Goal: Information Seeking & Learning: Learn about a topic

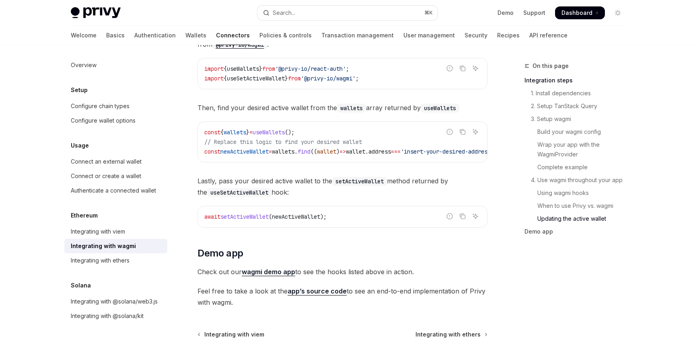
scroll to position [2316, 0]
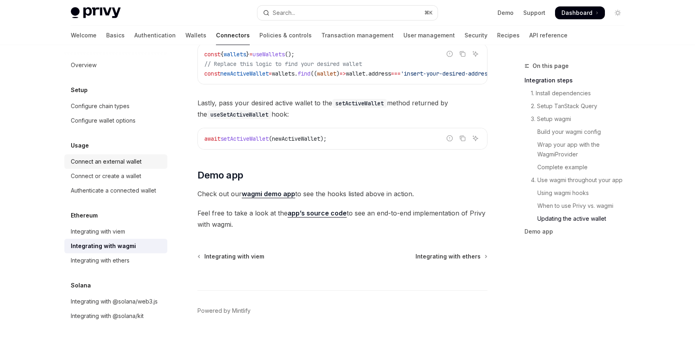
click at [130, 158] on div "Connect an external wallet" at bounding box center [106, 162] width 71 height 10
type textarea "*"
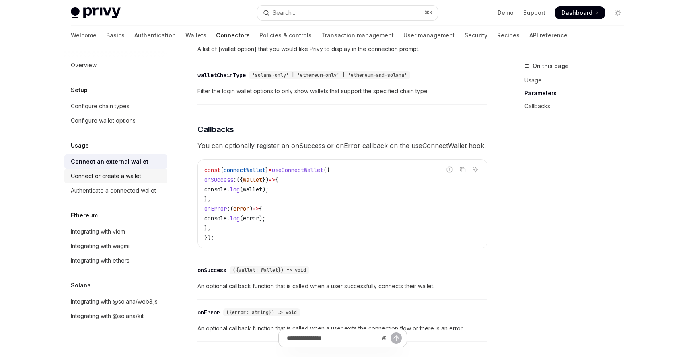
scroll to position [395, 0]
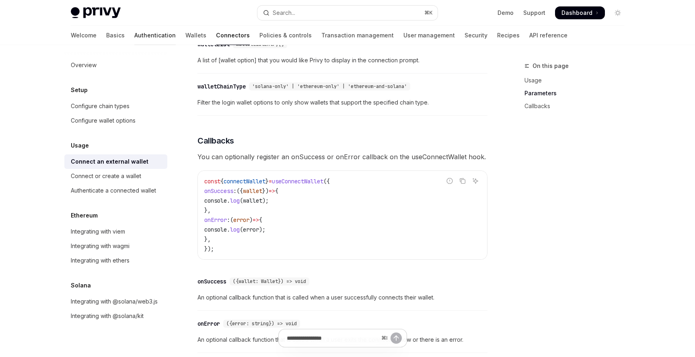
click at [134, 36] on link "Authentication" at bounding box center [154, 35] width 41 height 19
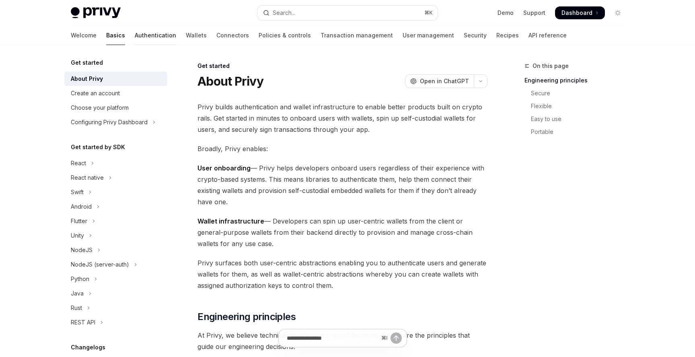
click at [135, 33] on link "Authentication" at bounding box center [155, 35] width 41 height 19
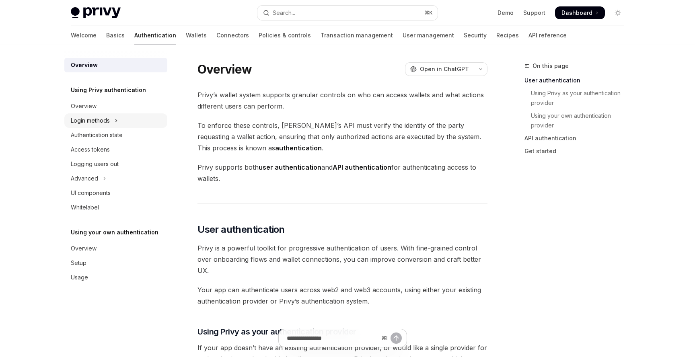
click at [103, 120] on div "Login methods" at bounding box center [90, 121] width 39 height 10
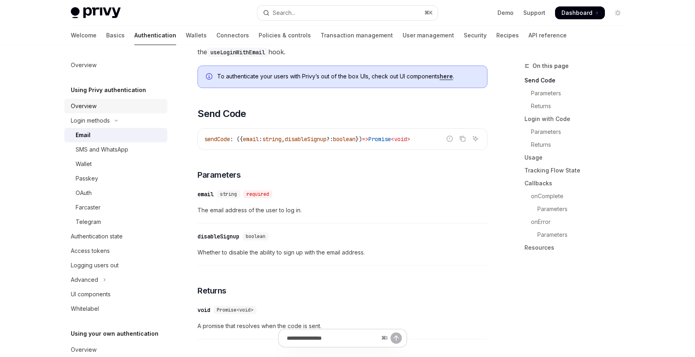
click at [132, 104] on div "Overview" at bounding box center [117, 106] width 92 height 10
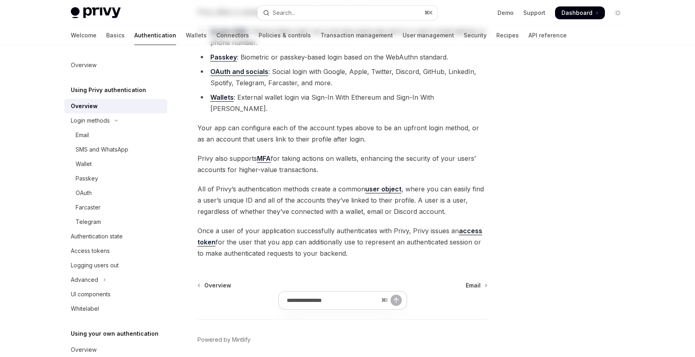
scroll to position [130, 0]
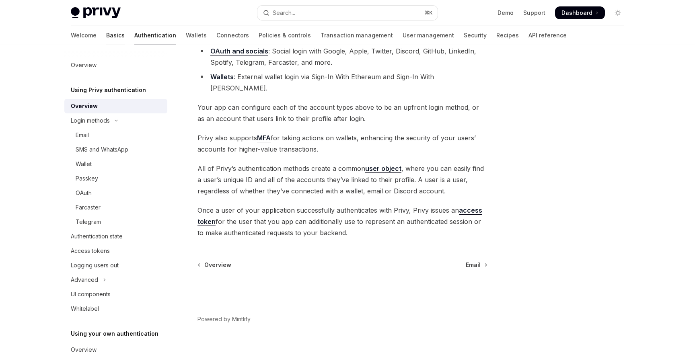
click at [106, 35] on link "Basics" at bounding box center [115, 35] width 18 height 19
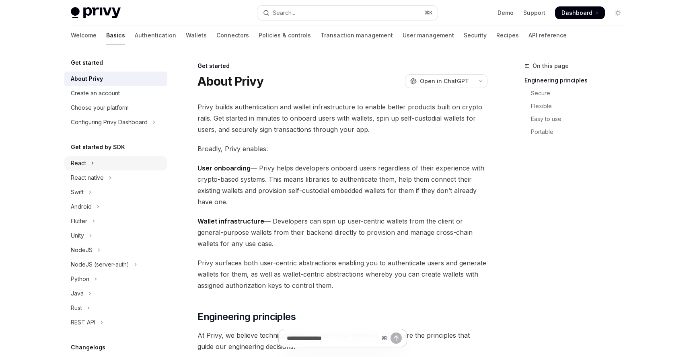
click at [125, 164] on button "React" at bounding box center [115, 163] width 103 height 14
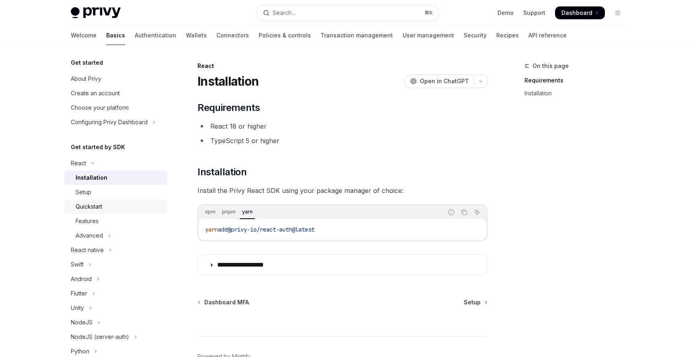
click at [131, 211] on div "Quickstart" at bounding box center [119, 207] width 87 height 10
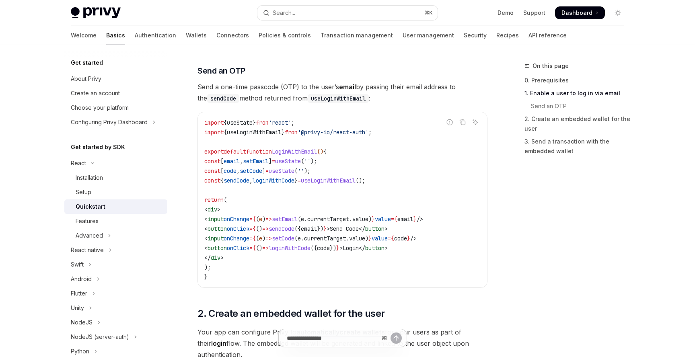
scroll to position [337, 0]
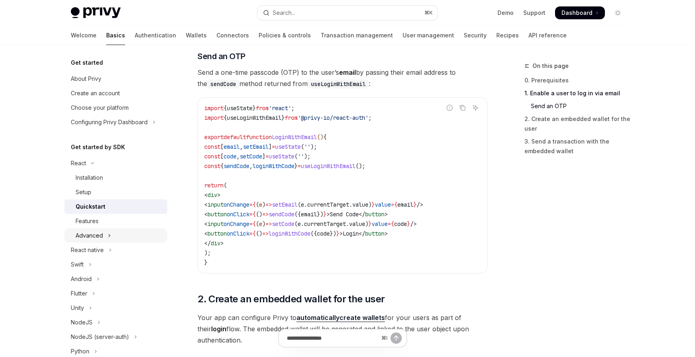
click at [125, 230] on button "Advanced" at bounding box center [115, 235] width 103 height 14
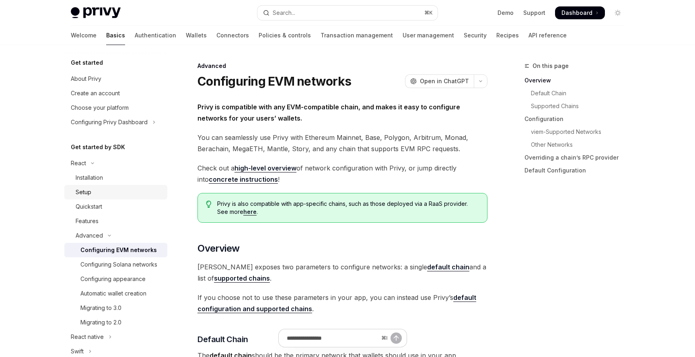
click at [122, 192] on div "Setup" at bounding box center [119, 192] width 87 height 10
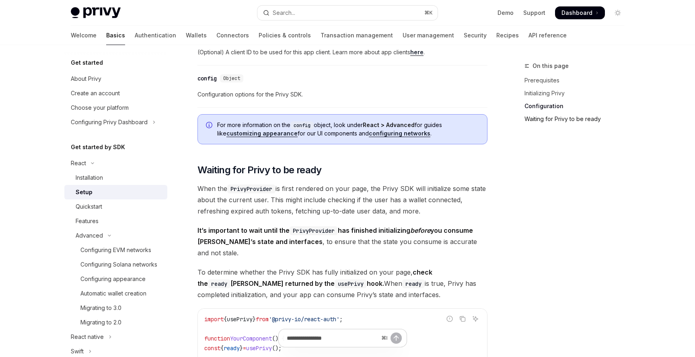
click at [578, 121] on link "Waiting for Privy to be ready" at bounding box center [577, 119] width 106 height 13
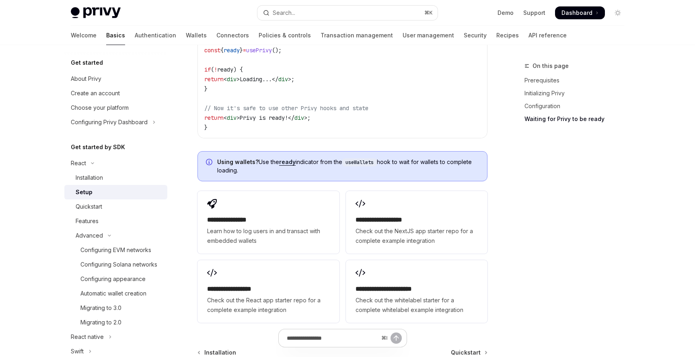
scroll to position [952, 0]
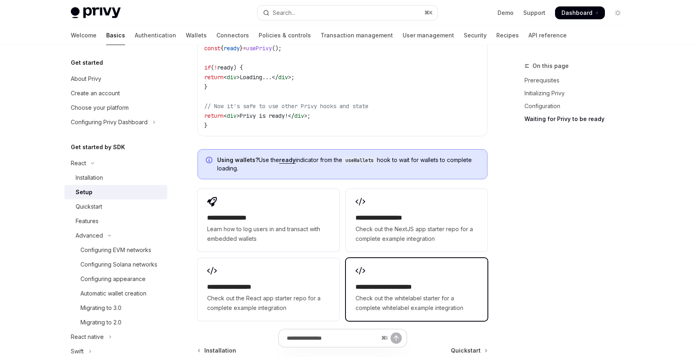
click at [386, 282] on h2 "**********" at bounding box center [416, 287] width 122 height 10
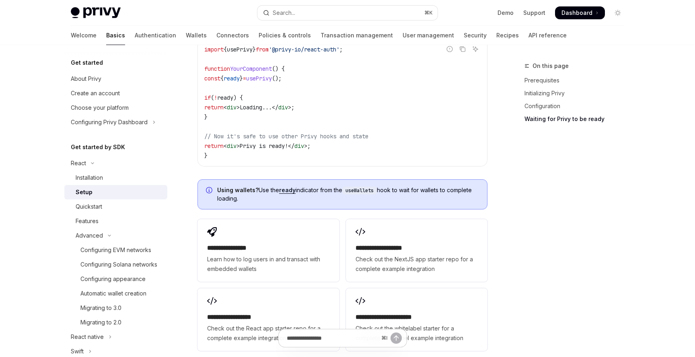
scroll to position [919, 0]
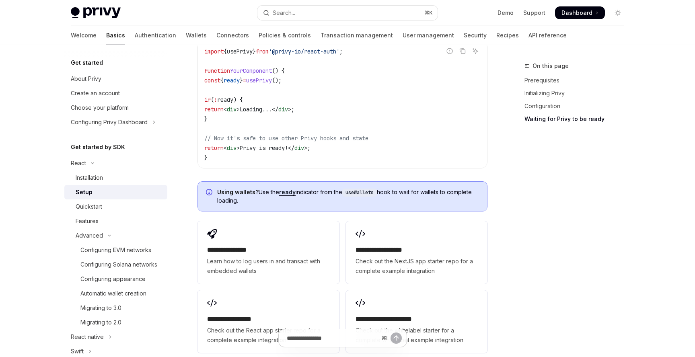
click at [272, 77] on span "usePrivy" at bounding box center [259, 80] width 26 height 7
click at [150, 211] on link "Quickstart" at bounding box center [115, 206] width 103 height 14
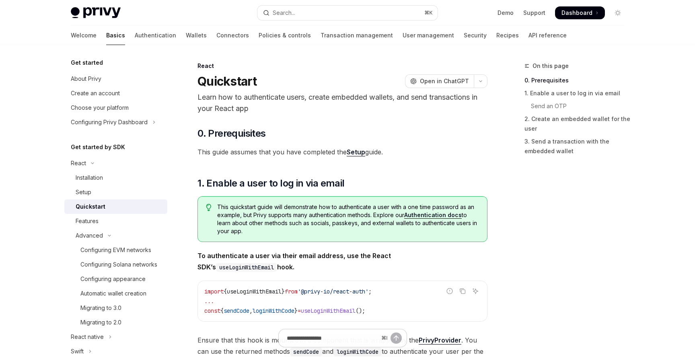
scroll to position [168, 0]
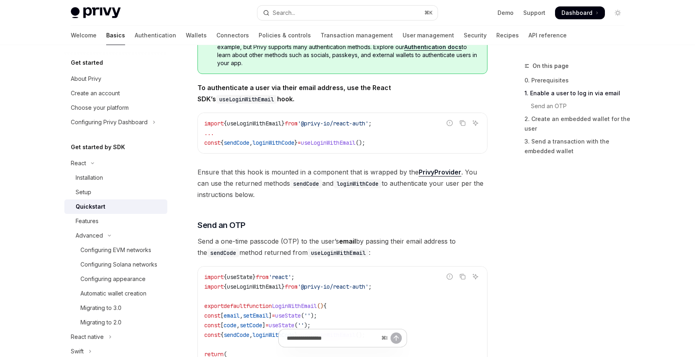
click at [340, 124] on span "'@privy-io/react-auth'" at bounding box center [332, 123] width 71 height 7
copy code "import { useLoginWithEmail } from '@privy-io/react-auth' ;"
click at [87, 8] on img at bounding box center [96, 12] width 50 height 11
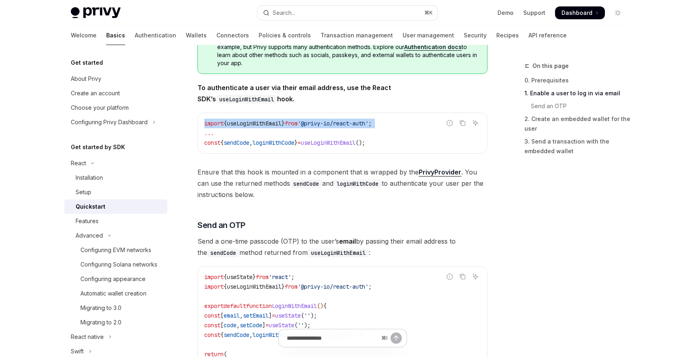
type textarea "*"
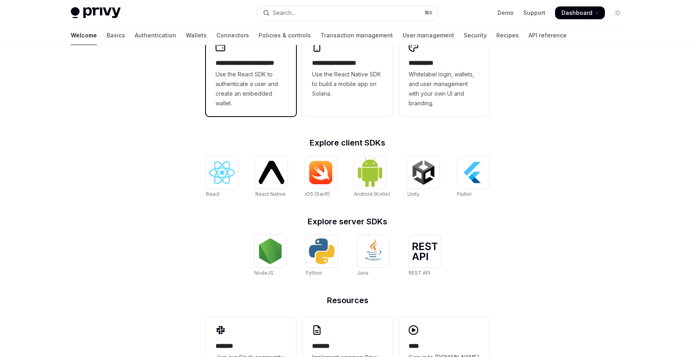
scroll to position [246, 0]
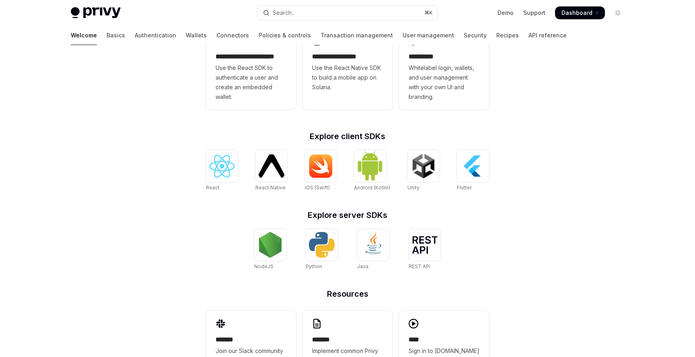
click at [228, 185] on link "React" at bounding box center [222, 171] width 32 height 42
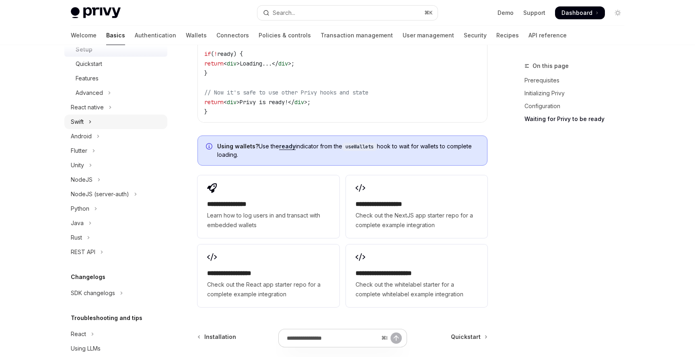
scroll to position [172, 0]
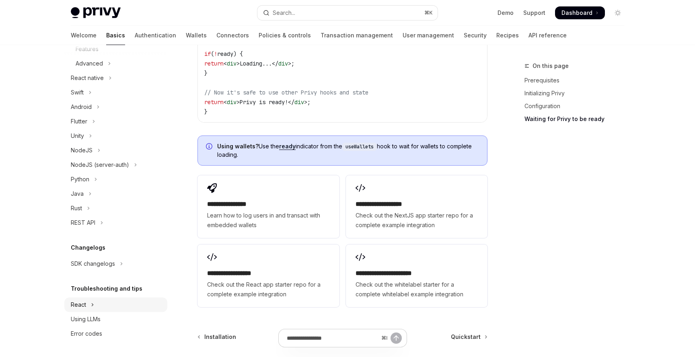
click at [91, 303] on icon "Toggle React section" at bounding box center [92, 305] width 3 height 10
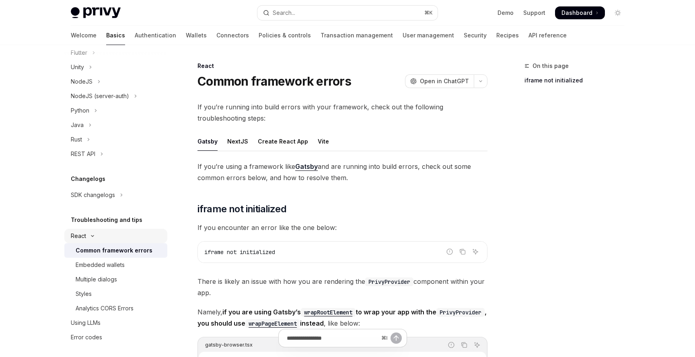
scroll to position [244, 0]
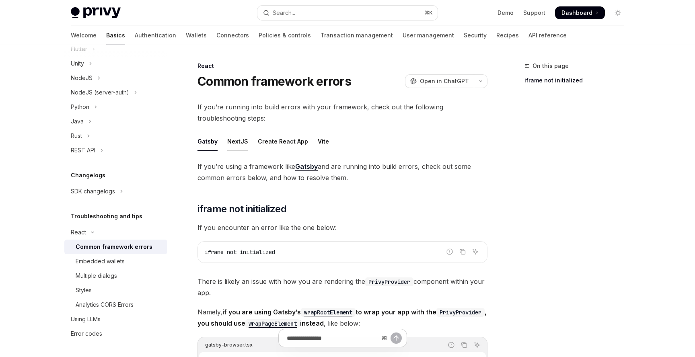
click at [241, 144] on div "NextJS" at bounding box center [237, 141] width 21 height 19
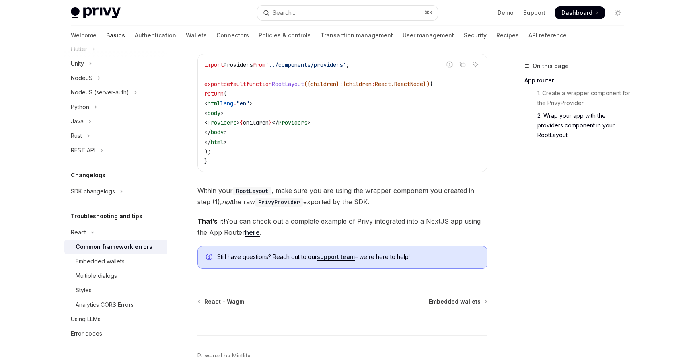
scroll to position [527, 0]
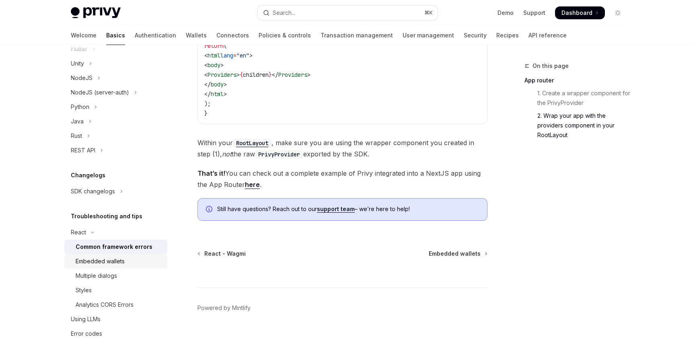
click at [125, 263] on div "Embedded wallets" at bounding box center [119, 261] width 87 height 10
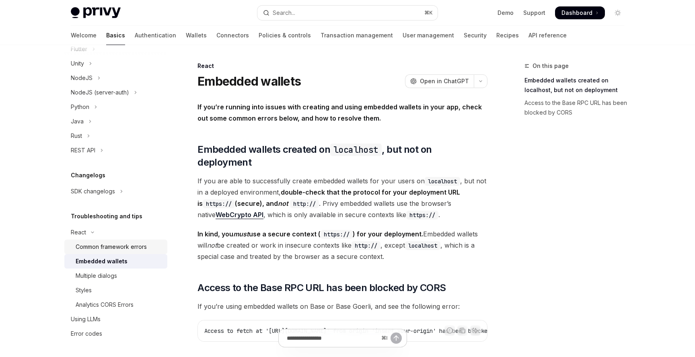
click at [132, 250] on div "Common framework errors" at bounding box center [111, 247] width 71 height 10
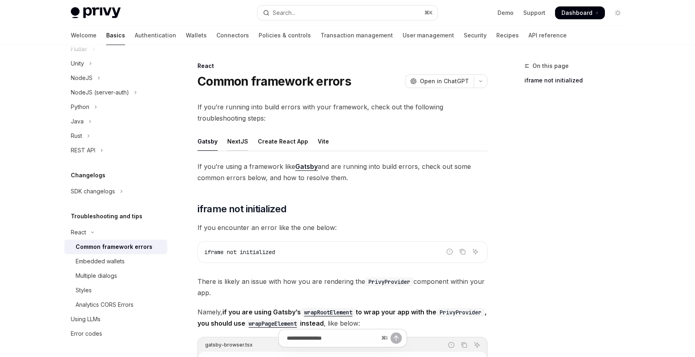
click at [233, 143] on div "NextJS" at bounding box center [237, 141] width 21 height 19
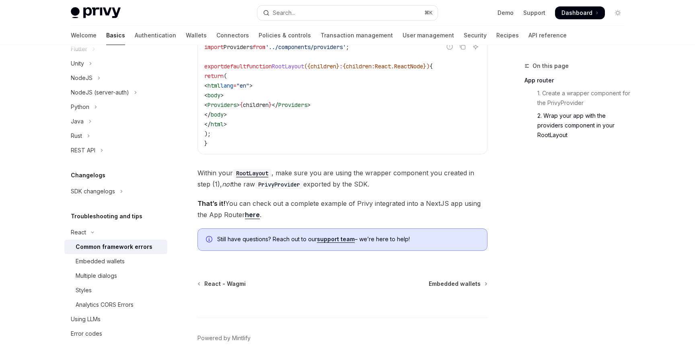
scroll to position [494, 0]
click at [253, 216] on link "here" at bounding box center [252, 214] width 15 height 8
click at [542, 14] on link "Support" at bounding box center [534, 13] width 22 height 8
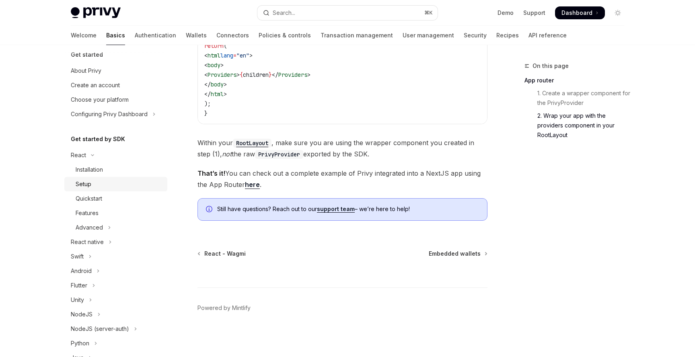
scroll to position [0, 0]
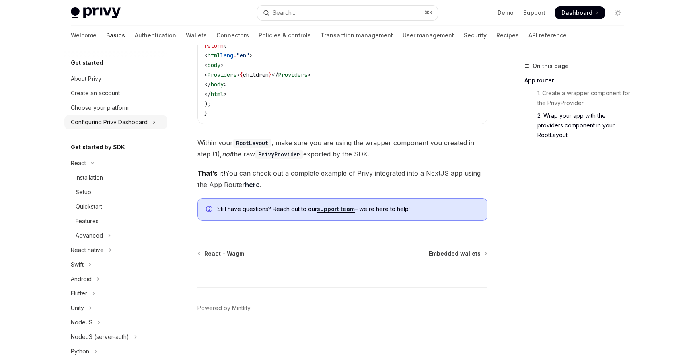
click at [145, 125] on div "Configuring Privy Dashboard" at bounding box center [109, 122] width 77 height 10
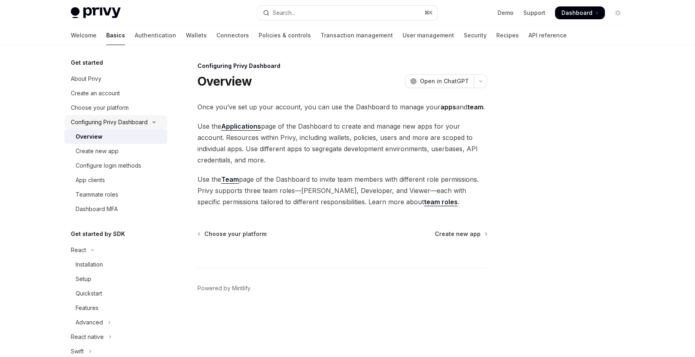
click at [145, 125] on div "Configuring Privy Dashboard" at bounding box center [109, 122] width 77 height 10
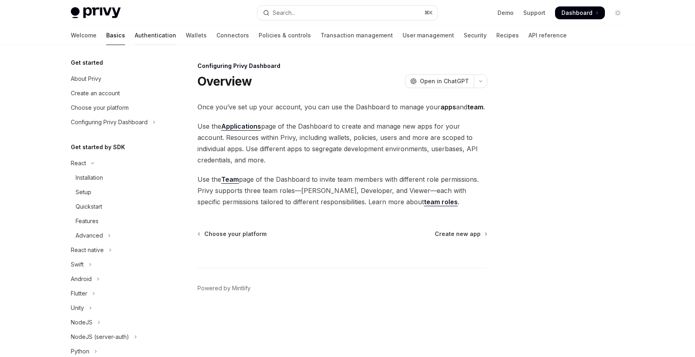
click at [135, 41] on link "Authentication" at bounding box center [155, 35] width 41 height 19
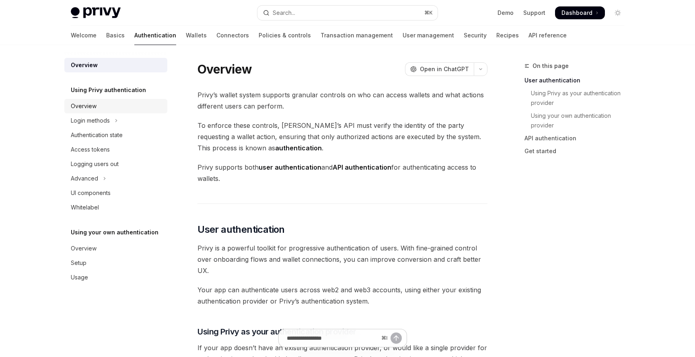
click at [104, 108] on div "Overview" at bounding box center [117, 106] width 92 height 10
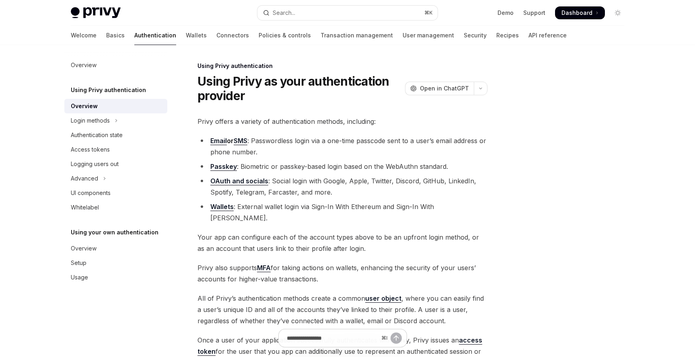
scroll to position [130, 0]
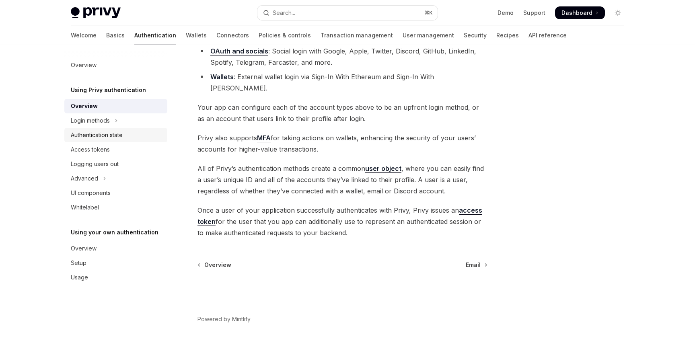
click at [136, 134] on div "Authentication state" at bounding box center [117, 135] width 92 height 10
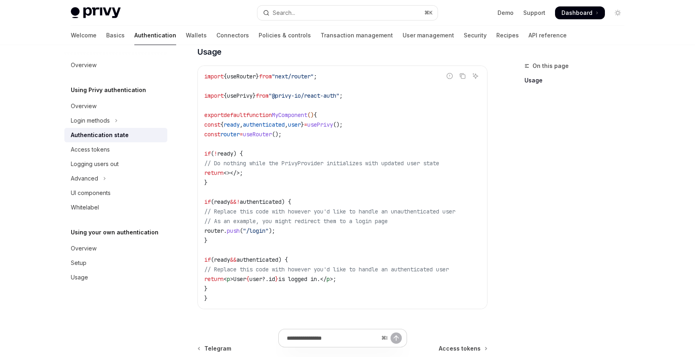
scroll to position [243, 0]
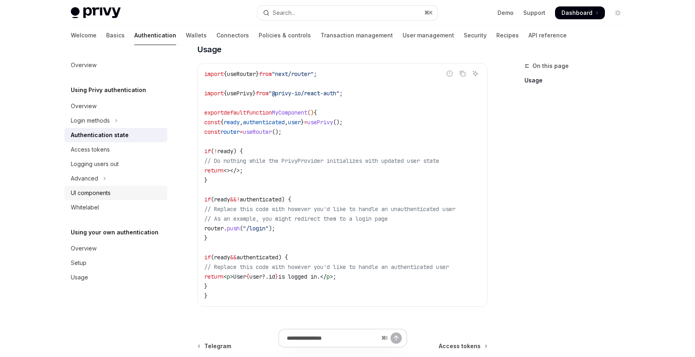
click at [113, 194] on div "UI components" at bounding box center [117, 193] width 92 height 10
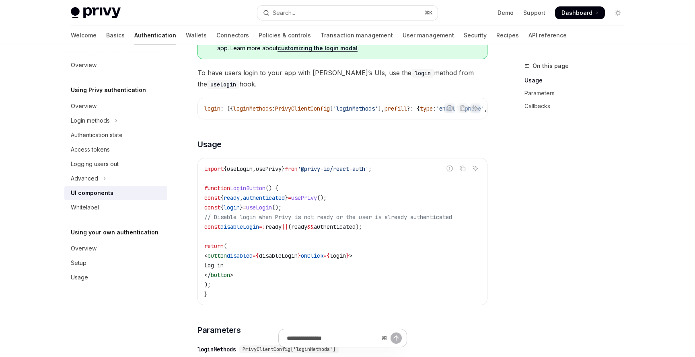
scroll to position [454, 0]
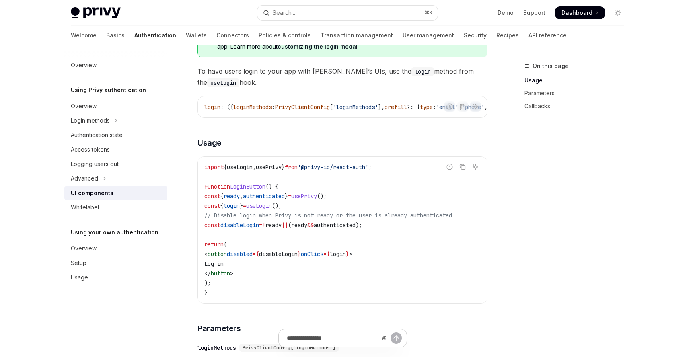
click at [317, 200] on span "usePrivy" at bounding box center [304, 196] width 26 height 7
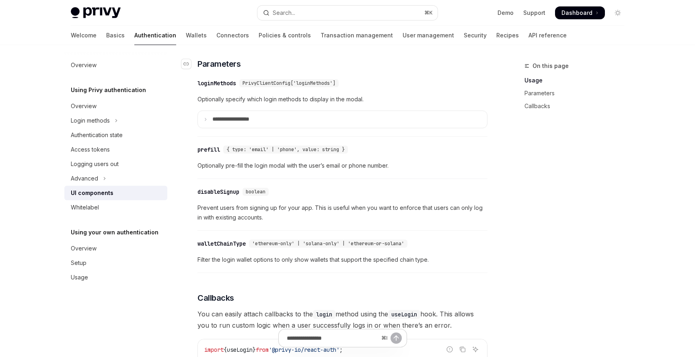
scroll to position [719, 0]
click at [106, 266] on div "Setup" at bounding box center [117, 263] width 92 height 10
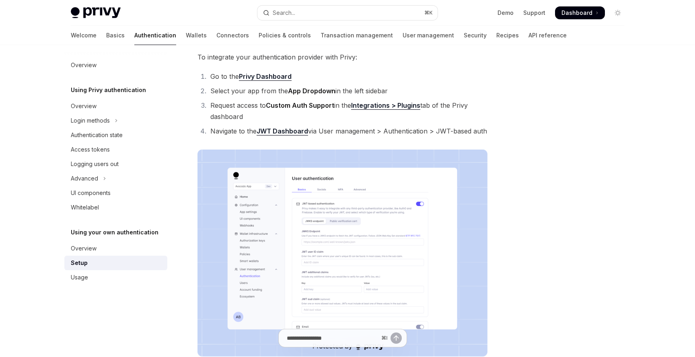
scroll to position [65, 0]
click at [528, 37] on link "API reference" at bounding box center [547, 35] width 38 height 19
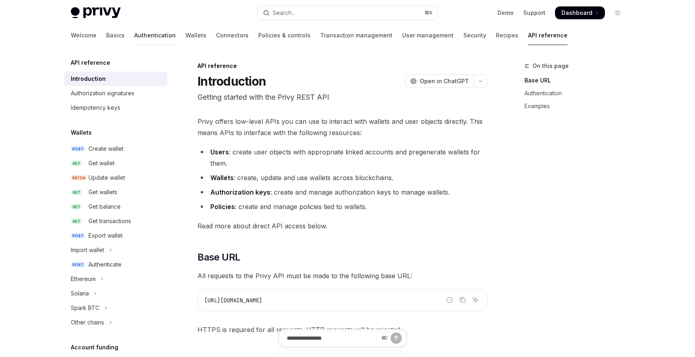
click at [134, 34] on link "Authentication" at bounding box center [154, 35] width 41 height 19
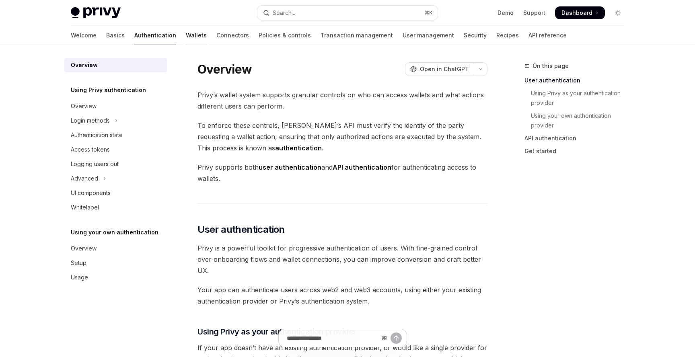
drag, startPoint x: 118, startPoint y: 34, endPoint x: 158, endPoint y: 33, distance: 40.2
click at [186, 33] on link "Wallets" at bounding box center [196, 35] width 21 height 19
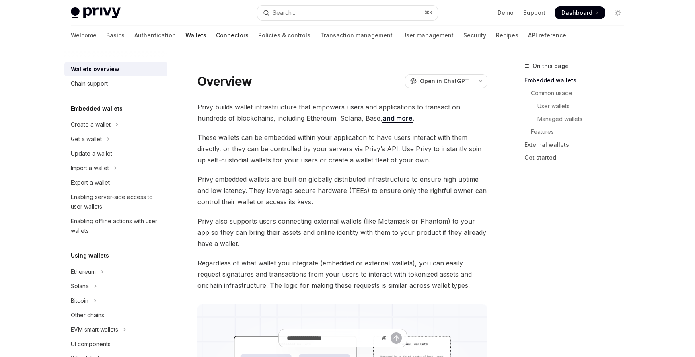
click at [216, 32] on link "Connectors" at bounding box center [232, 35] width 33 height 19
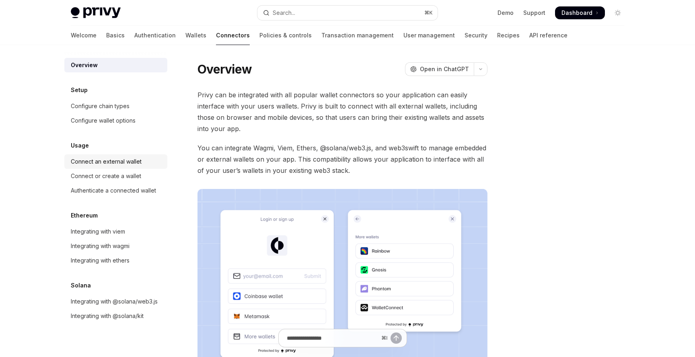
click at [126, 164] on div "Connect an external wallet" at bounding box center [106, 162] width 71 height 10
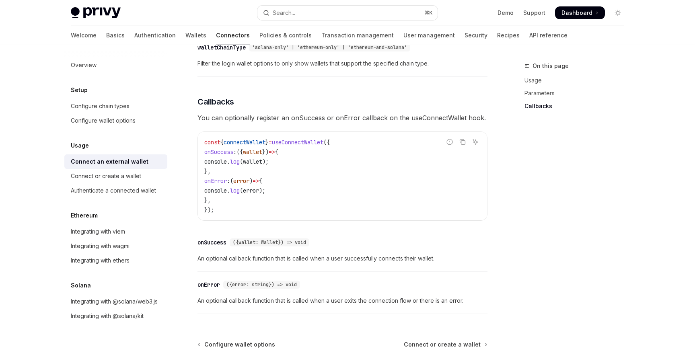
scroll to position [527, 0]
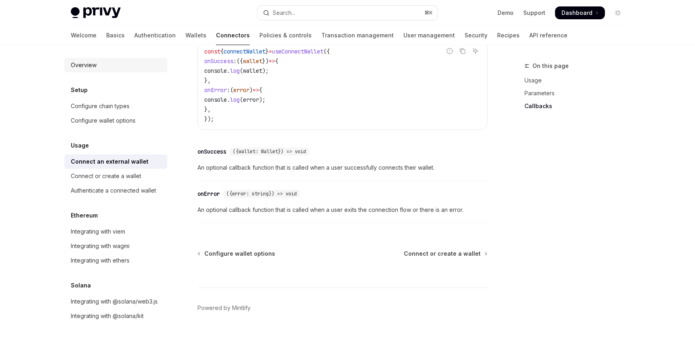
click at [106, 71] on link "Overview" at bounding box center [115, 65] width 103 height 14
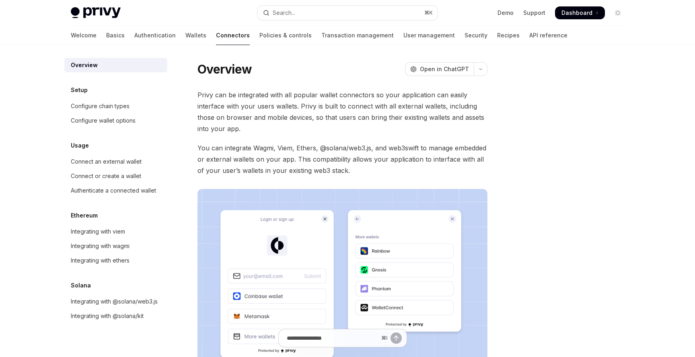
click at [115, 12] on img at bounding box center [96, 12] width 50 height 11
type textarea "*"
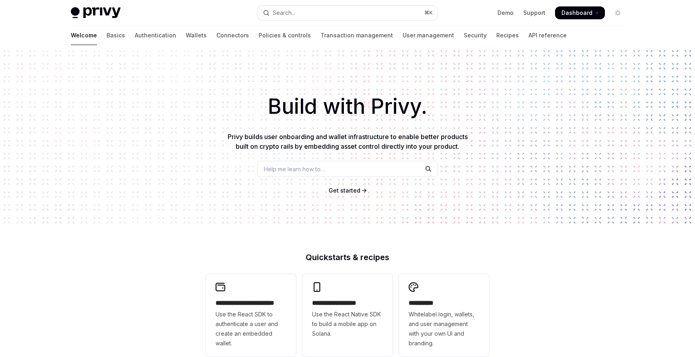
click at [338, 193] on span "Get started" at bounding box center [344, 190] width 32 height 7
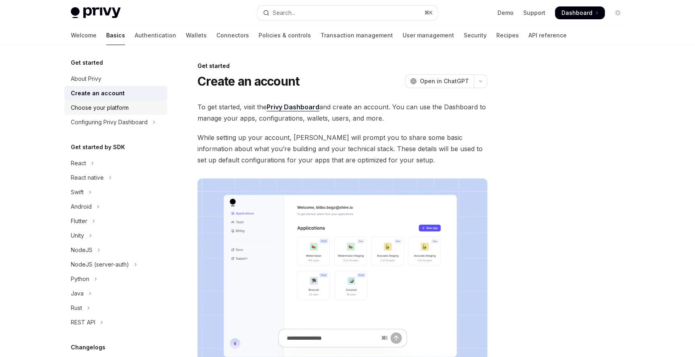
click at [122, 103] on div "Choose your platform" at bounding box center [100, 108] width 58 height 10
type textarea "*"
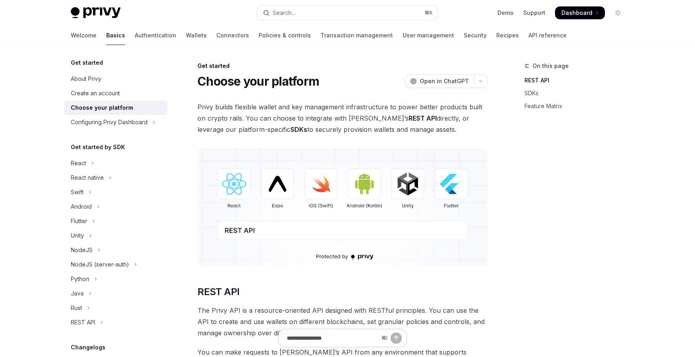
click at [582, 5] on div "Privy Docs home page Search... ⌘ K Demo Support Dashboard Dashboard Search..." at bounding box center [347, 13] width 553 height 26
click at [581, 9] on span "Dashboard" at bounding box center [576, 13] width 31 height 8
click at [319, 11] on button "Search... ⌘ K" at bounding box center [347, 13] width 180 height 14
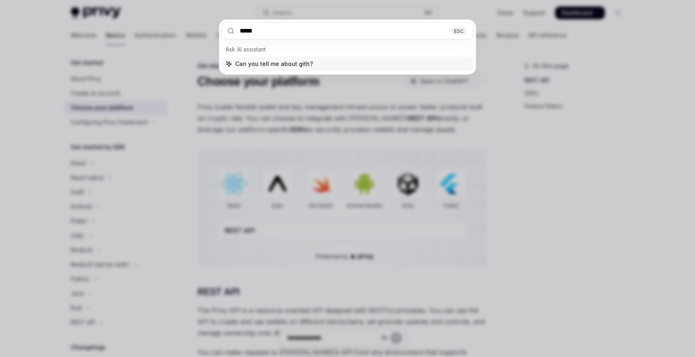
type input "******"
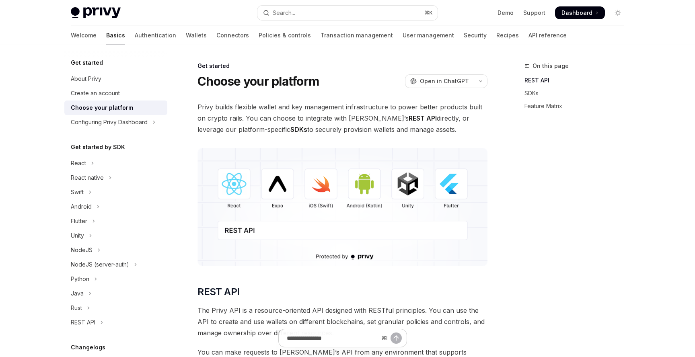
scroll to position [1145, 0]
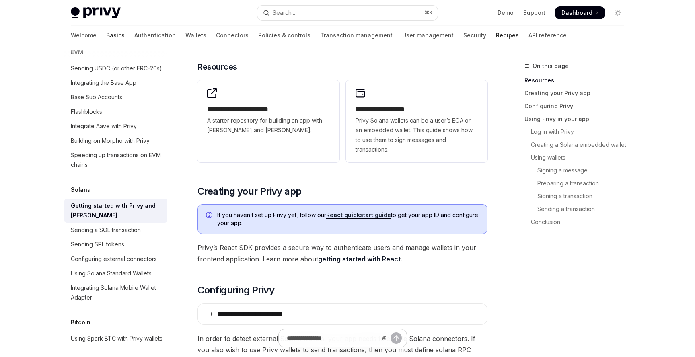
click at [106, 36] on link "Basics" at bounding box center [115, 35] width 18 height 19
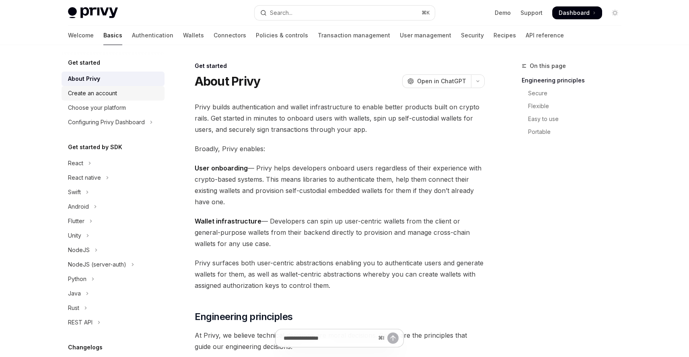
click at [98, 95] on div "Create an account" at bounding box center [92, 93] width 49 height 10
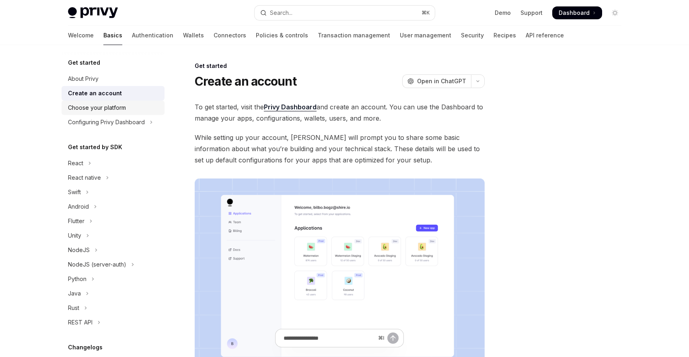
click at [113, 113] on link "Choose your platform" at bounding box center [113, 107] width 103 height 14
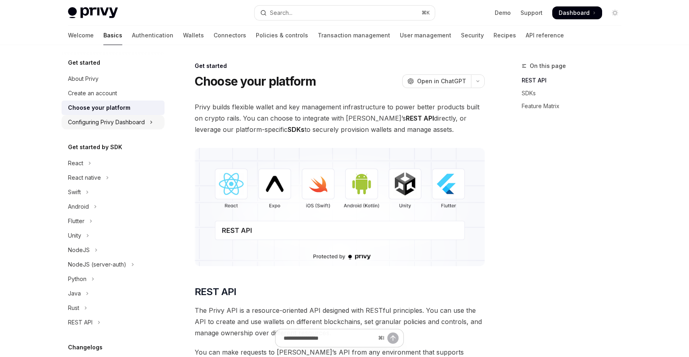
click at [123, 121] on div "Configuring Privy Dashboard" at bounding box center [106, 122] width 77 height 10
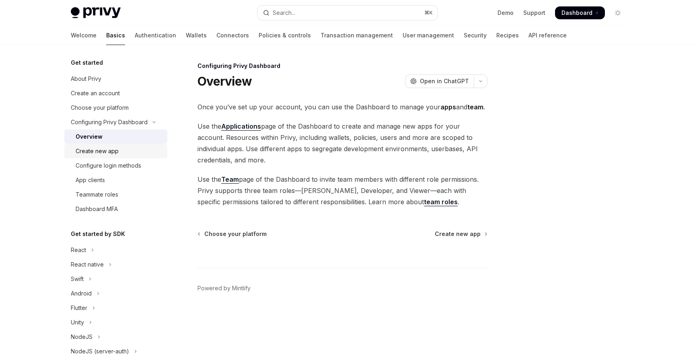
click at [133, 151] on div "Create new app" at bounding box center [119, 151] width 87 height 10
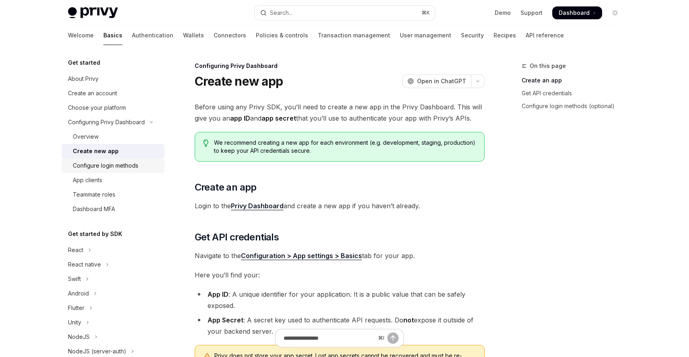
click at [134, 172] on link "Configure login methods" at bounding box center [113, 165] width 103 height 14
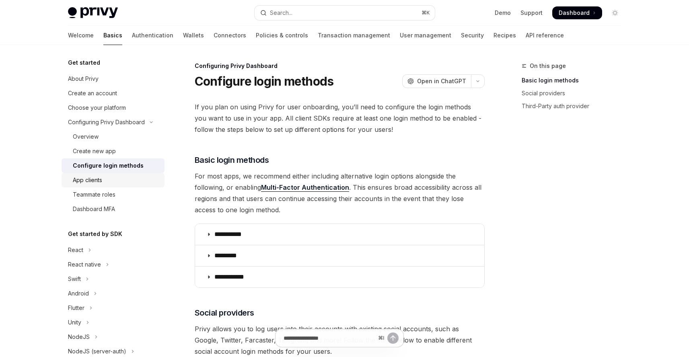
click at [135, 184] on div "App clients" at bounding box center [116, 180] width 87 height 10
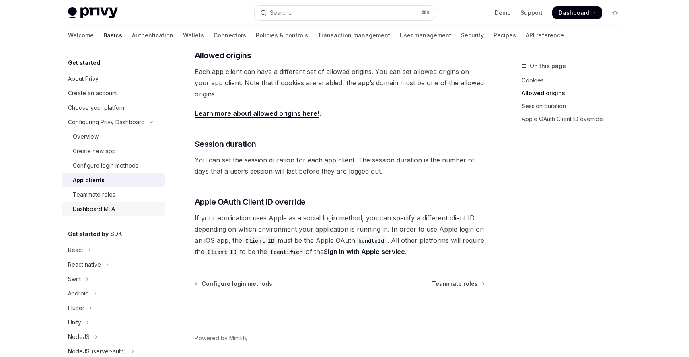
scroll to position [308, 0]
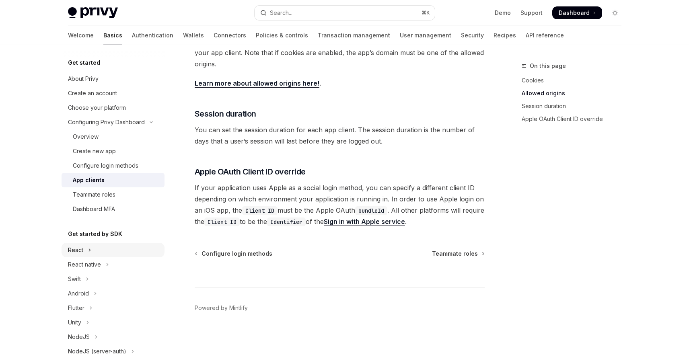
click at [114, 252] on button "React" at bounding box center [113, 250] width 103 height 14
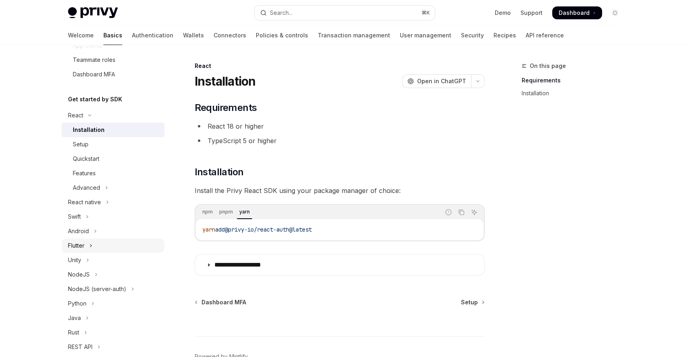
scroll to position [185, 0]
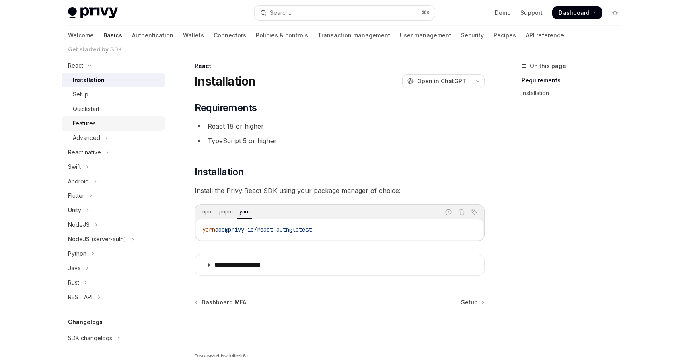
click at [109, 120] on div "Features" at bounding box center [116, 124] width 87 height 10
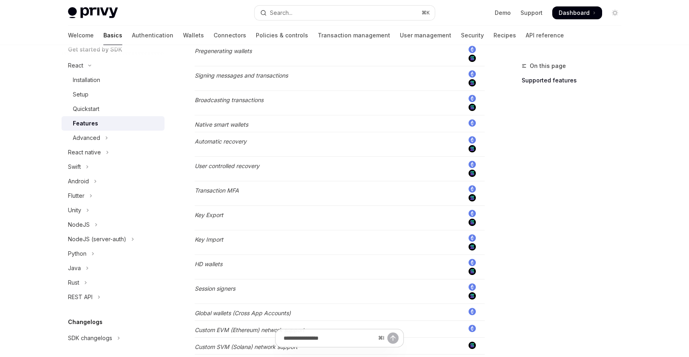
scroll to position [377, 0]
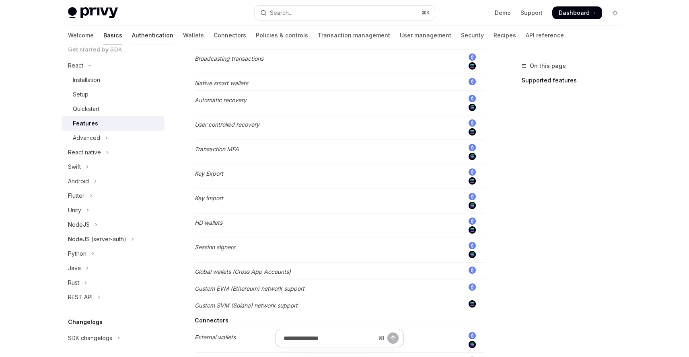
click at [132, 33] on link "Authentication" at bounding box center [152, 35] width 41 height 19
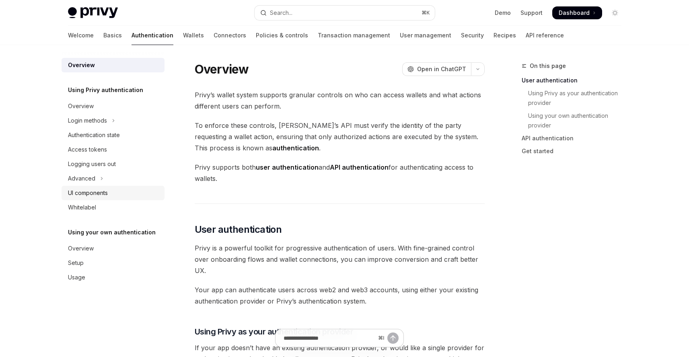
click at [98, 193] on div "UI components" at bounding box center [88, 193] width 40 height 10
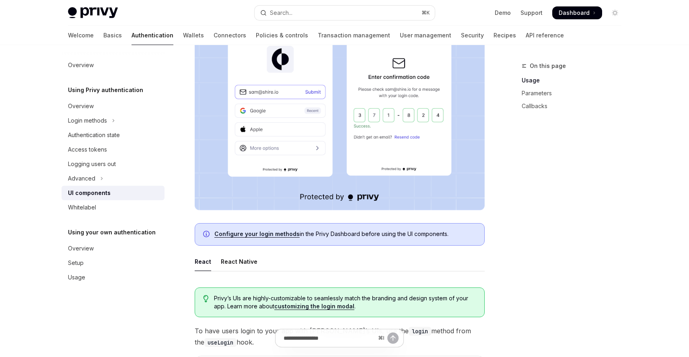
scroll to position [311, 0]
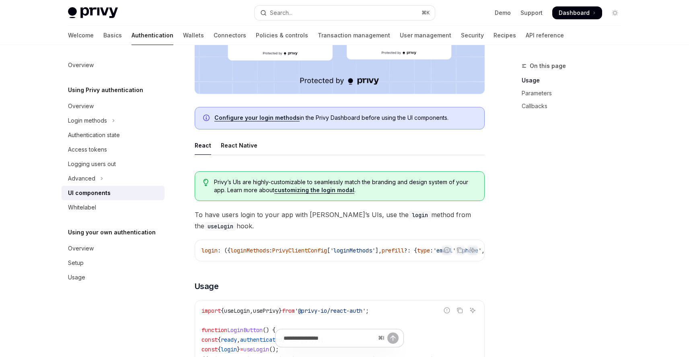
drag, startPoint x: 279, startPoint y: 260, endPoint x: 306, endPoint y: 260, distance: 26.9
click at [306, 260] on div "login : ({ loginMethods : PrivyClientConfig [ 'loginMethods' ], prefill ?: { ty…" at bounding box center [339, 250] width 289 height 21
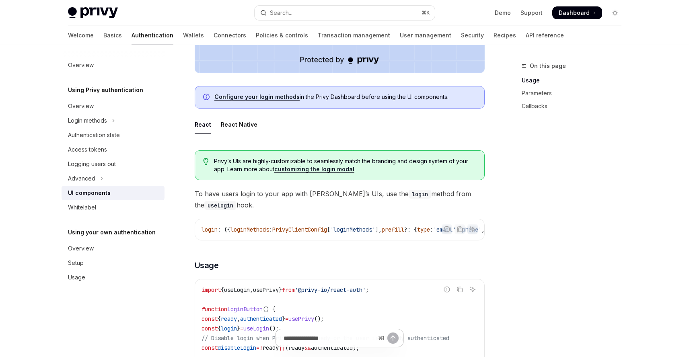
click at [295, 197] on span "To have users login to your app with Privy’s UIs, use the login method from the…" at bounding box center [340, 199] width 290 height 23
drag, startPoint x: 287, startPoint y: 192, endPoint x: 345, endPoint y: 192, distance: 58.7
click at [340, 191] on span "To have users login to your app with Privy’s UIs, use the login method from the…" at bounding box center [340, 199] width 290 height 23
drag, startPoint x: 347, startPoint y: 192, endPoint x: 346, endPoint y: 198, distance: 6.1
click at [347, 192] on span "To have users login to your app with Privy’s UIs, use the login method from the…" at bounding box center [340, 199] width 290 height 23
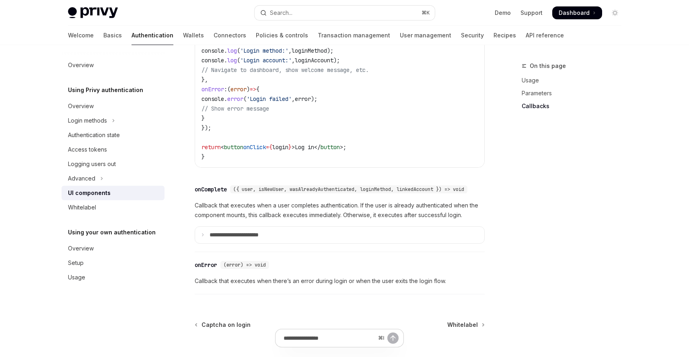
scroll to position [1187, 0]
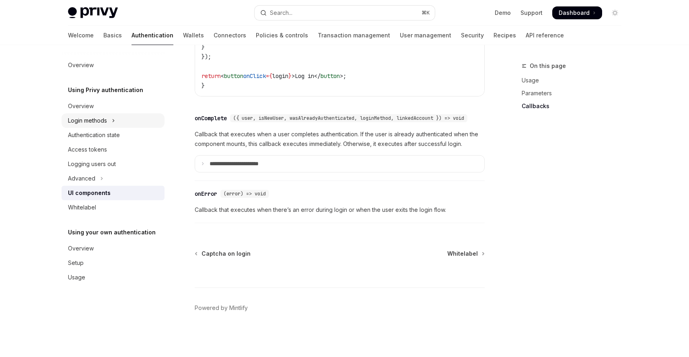
click at [144, 127] on button "Login methods" at bounding box center [113, 120] width 103 height 14
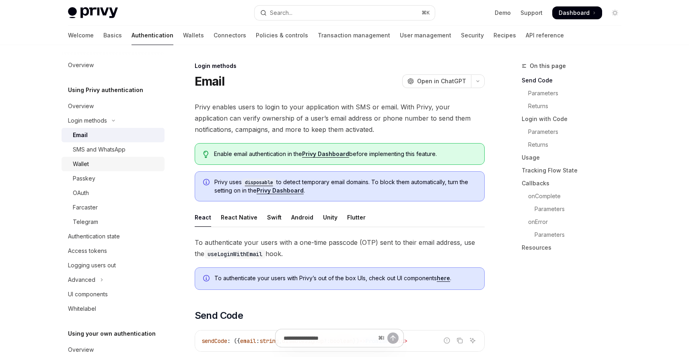
click at [123, 163] on div "Wallet" at bounding box center [116, 164] width 87 height 10
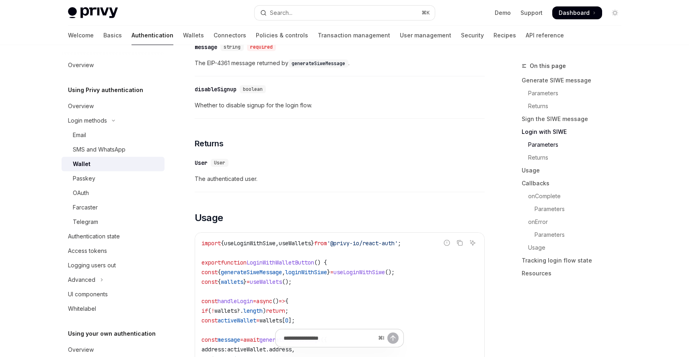
scroll to position [826, 0]
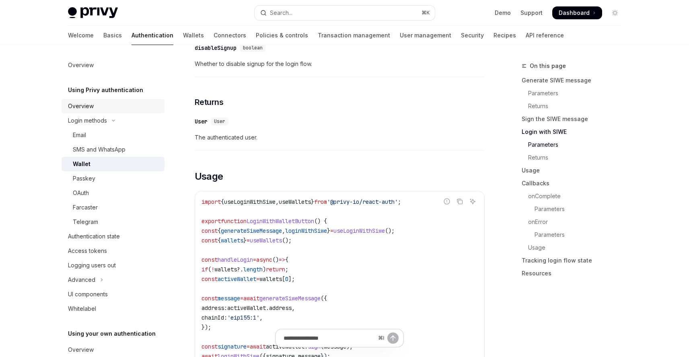
click at [116, 100] on link "Overview" at bounding box center [113, 106] width 103 height 14
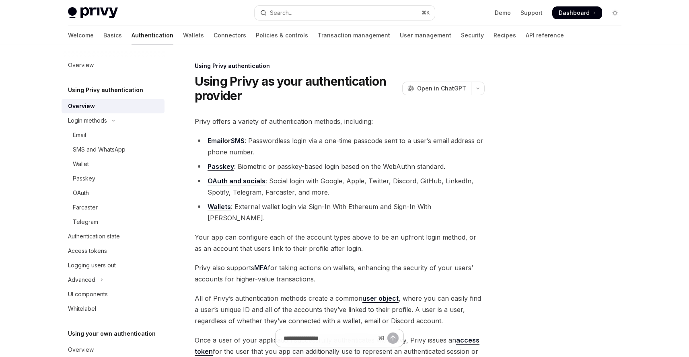
scroll to position [117, 0]
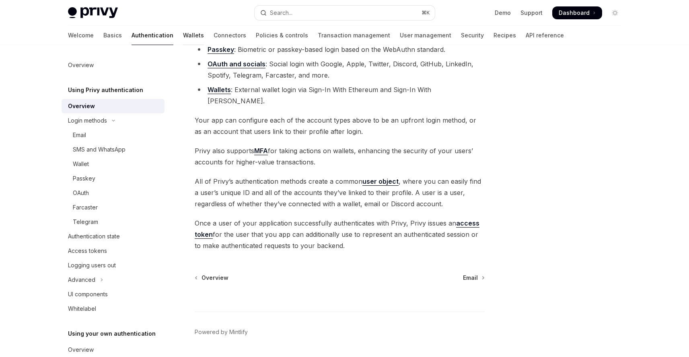
click at [183, 38] on link "Wallets" at bounding box center [193, 35] width 21 height 19
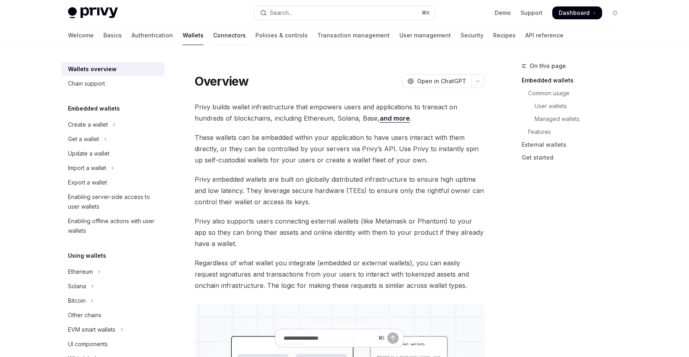
click at [213, 38] on link "Connectors" at bounding box center [229, 35] width 33 height 19
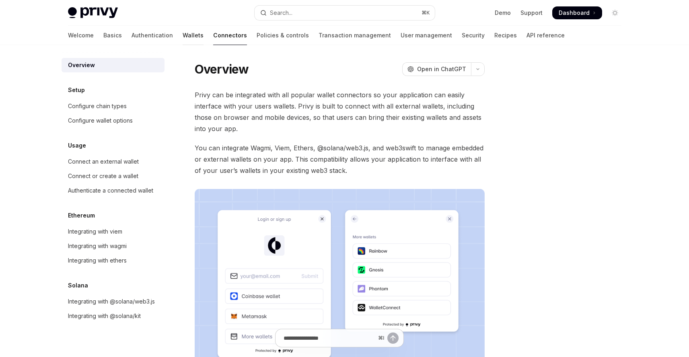
click at [183, 35] on link "Wallets" at bounding box center [193, 35] width 21 height 19
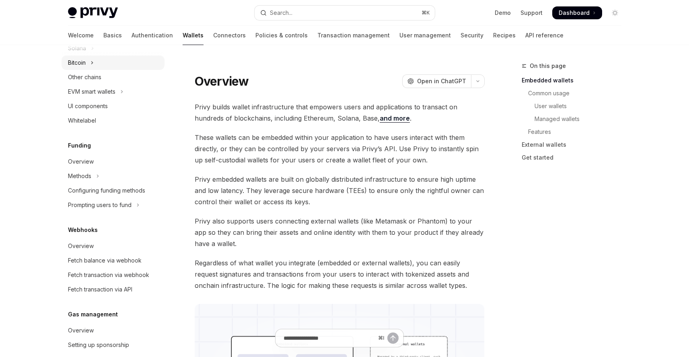
scroll to position [164, 0]
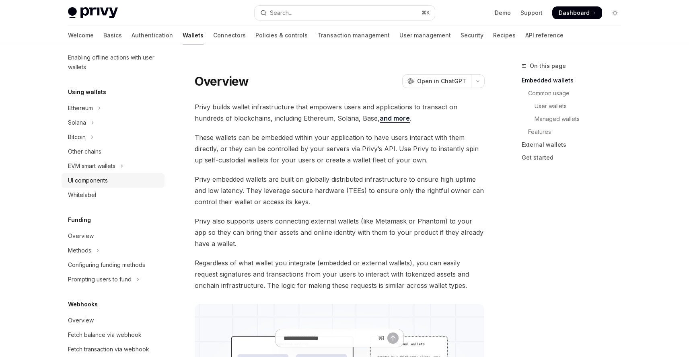
click at [93, 179] on div "UI components" at bounding box center [88, 181] width 40 height 10
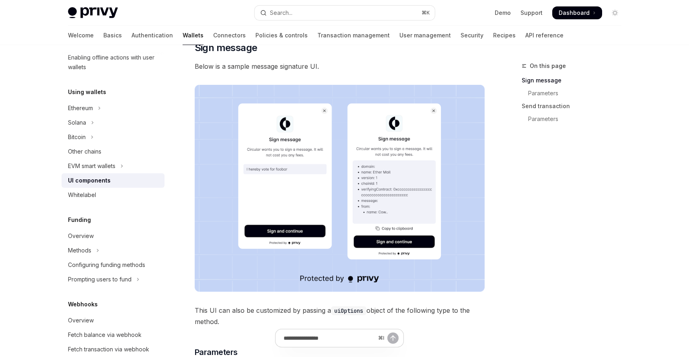
scroll to position [140, 0]
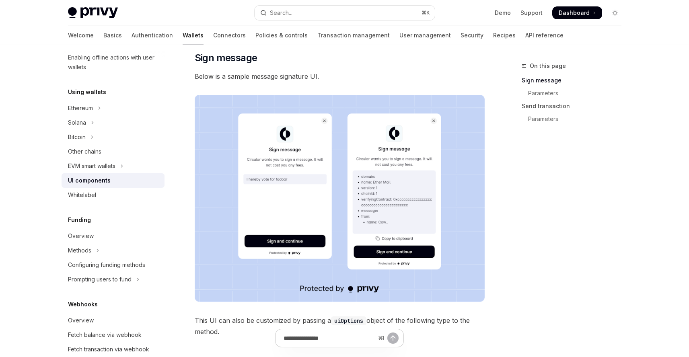
click at [87, 35] on div "Welcome Basics Authentication Wallets Connectors Policies & controls Transactio…" at bounding box center [315, 35] width 495 height 19
click at [103, 35] on link "Basics" at bounding box center [112, 35] width 18 height 19
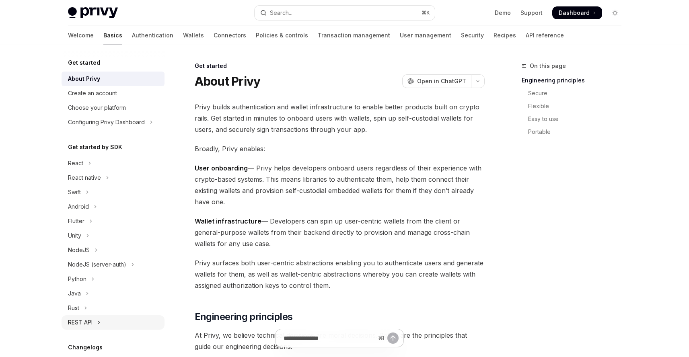
scroll to position [100, 0]
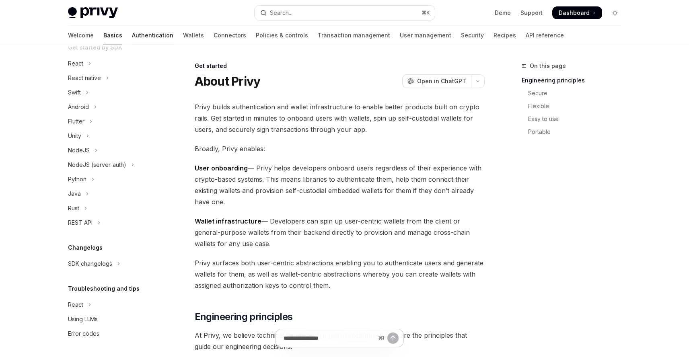
click at [132, 41] on link "Authentication" at bounding box center [152, 35] width 41 height 19
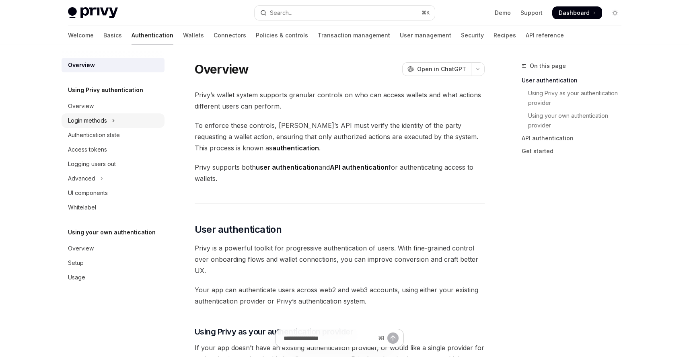
click at [112, 127] on button "Login methods" at bounding box center [113, 120] width 103 height 14
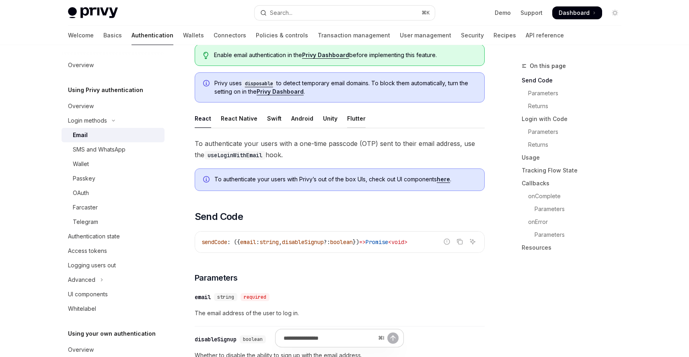
scroll to position [198, 0]
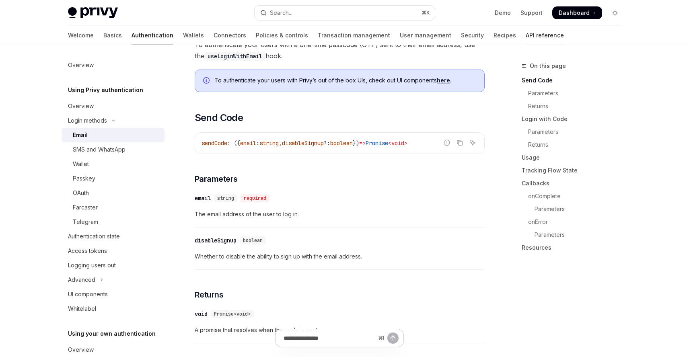
click at [525, 40] on link "API reference" at bounding box center [544, 35] width 38 height 19
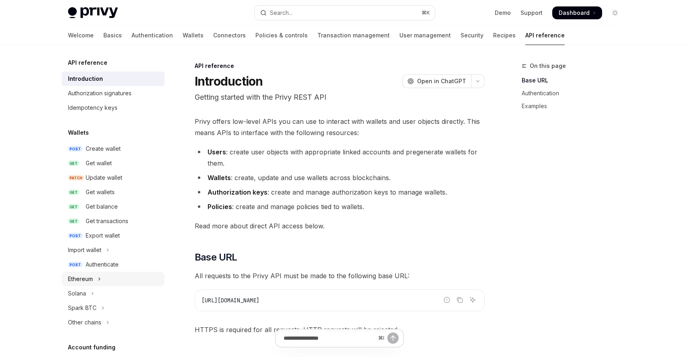
scroll to position [5, 0]
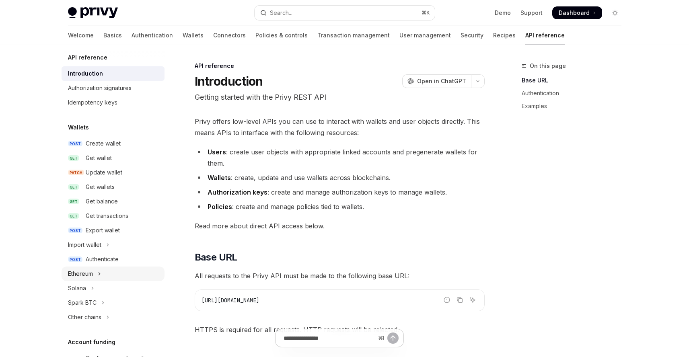
click at [136, 275] on button "Ethereum" at bounding box center [113, 274] width 103 height 14
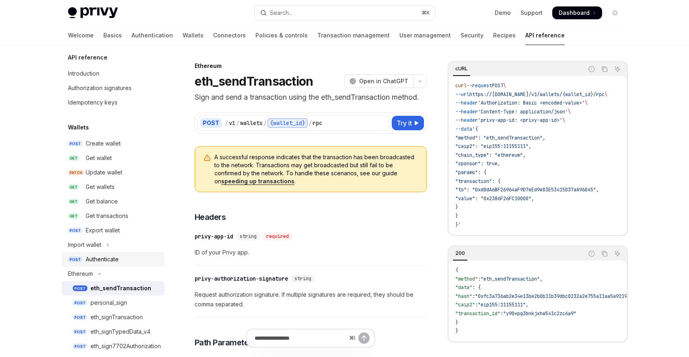
click at [92, 266] on link "POST Authenticate" at bounding box center [113, 259] width 103 height 14
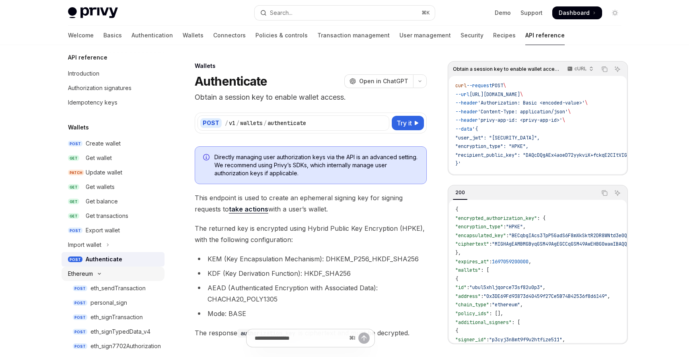
click at [92, 269] on div "Ethereum" at bounding box center [80, 274] width 25 height 10
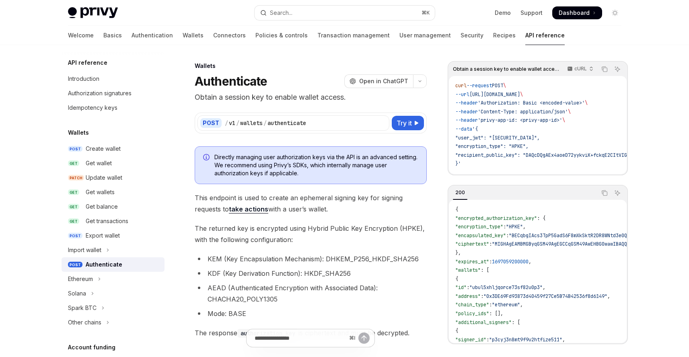
click at [465, 38] on div "Welcome Basics Authentication Wallets Connectors Policies & controls Transactio…" at bounding box center [316, 35] width 496 height 19
click at [464, 37] on div "Welcome Basics Authentication Wallets Connectors Policies & controls Transactio…" at bounding box center [316, 35] width 496 height 19
click at [493, 38] on link "Recipes" at bounding box center [504, 35] width 23 height 19
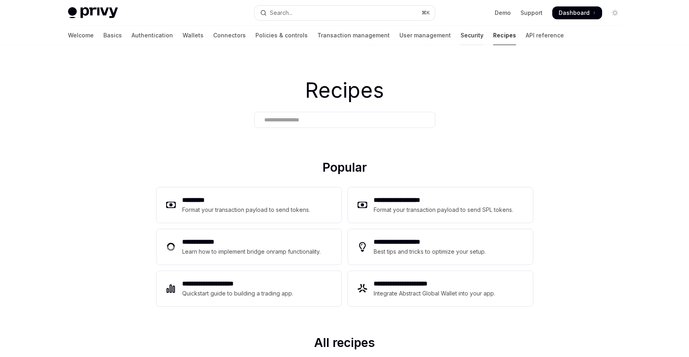
click at [460, 39] on link "Security" at bounding box center [471, 35] width 23 height 19
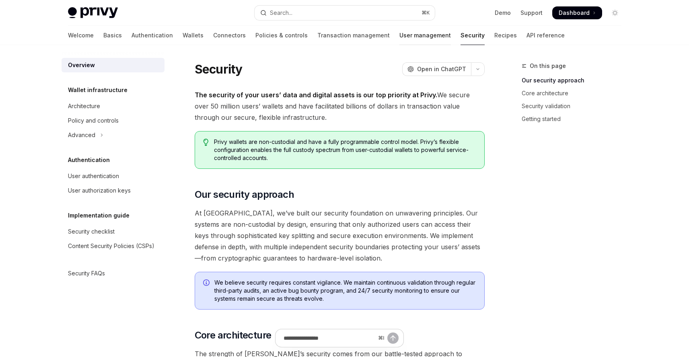
click at [399, 42] on link "User management" at bounding box center [424, 35] width 51 height 19
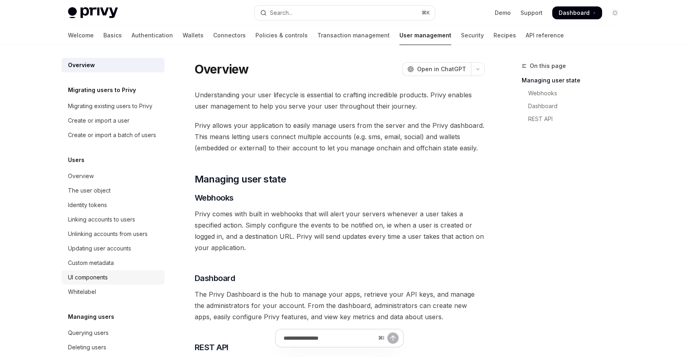
click at [115, 282] on div "UI components" at bounding box center [114, 278] width 92 height 10
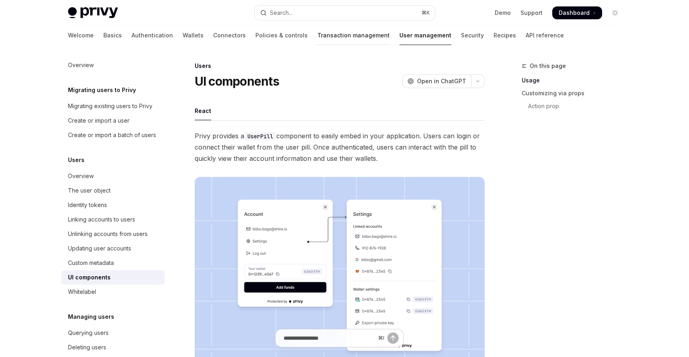
click at [317, 36] on link "Transaction management" at bounding box center [353, 35] width 72 height 19
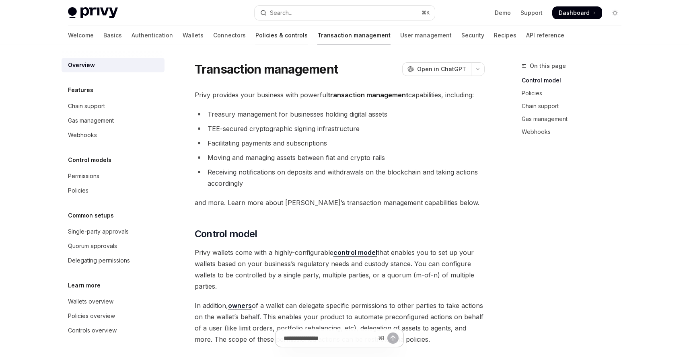
click at [255, 37] on link "Policies & controls" at bounding box center [281, 35] width 52 height 19
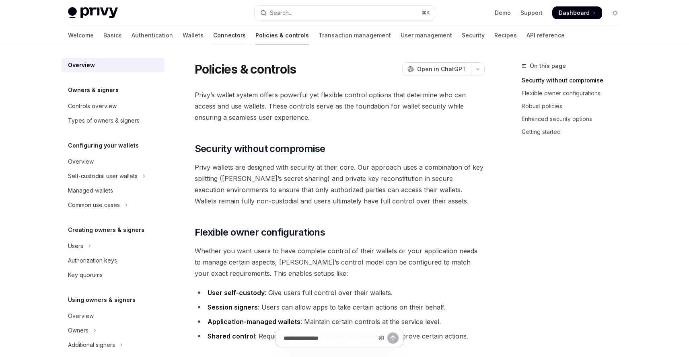
click at [213, 37] on link "Connectors" at bounding box center [229, 35] width 33 height 19
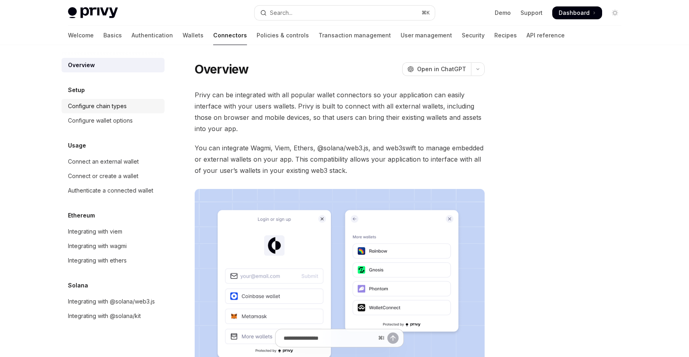
click at [133, 111] on link "Configure chain types" at bounding box center [113, 106] width 103 height 14
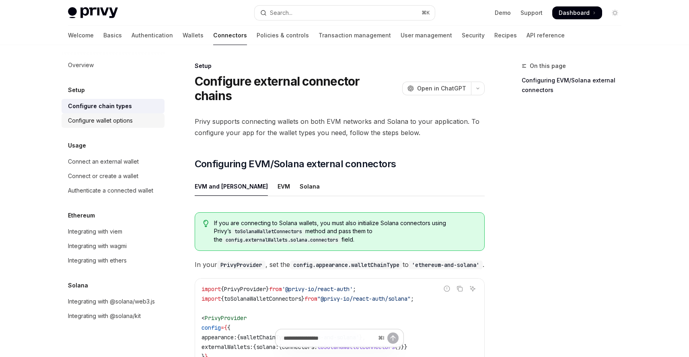
click at [133, 119] on div "Configure wallet options" at bounding box center [114, 121] width 92 height 10
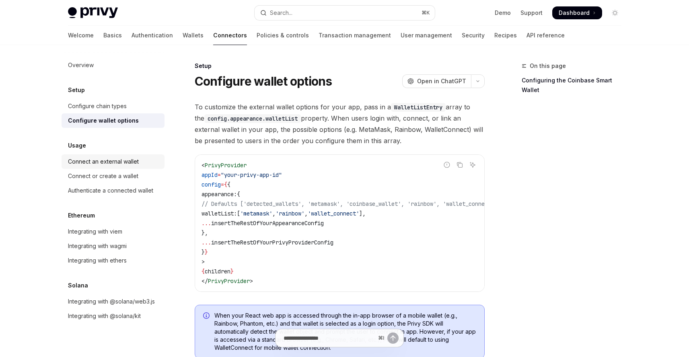
click at [160, 163] on link "Connect an external wallet" at bounding box center [113, 161] width 103 height 14
type textarea "*"
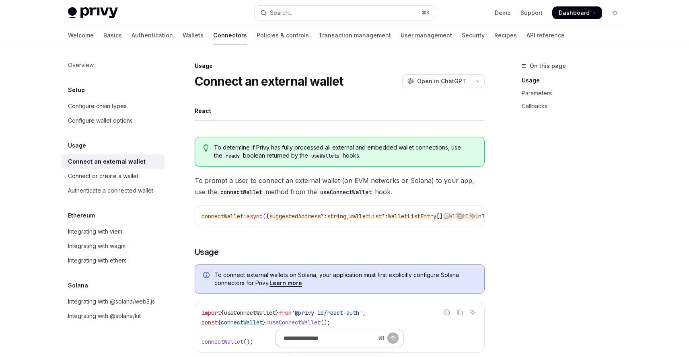
drag, startPoint x: 360, startPoint y: 231, endPoint x: 379, endPoint y: 230, distance: 18.5
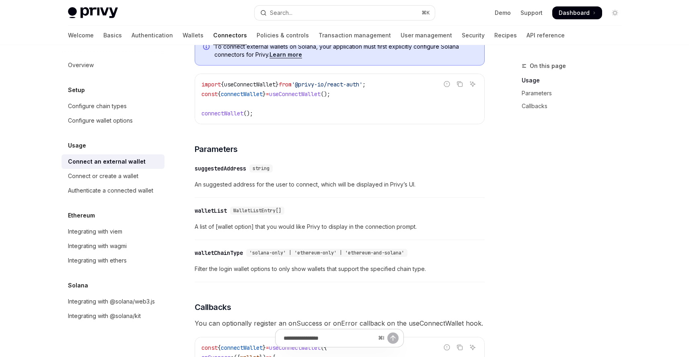
scroll to position [172, 0]
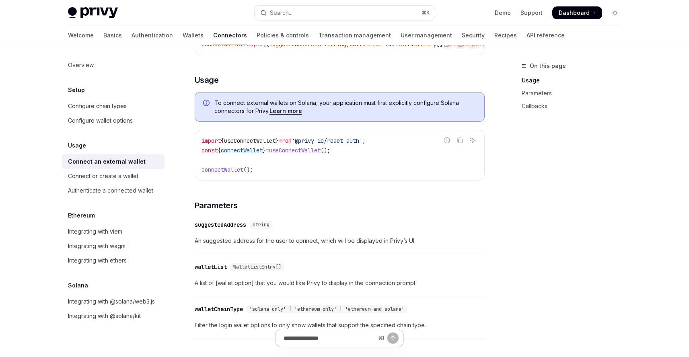
click at [320, 154] on span "useConnectWallet" at bounding box center [294, 150] width 51 height 7
copy code "const { connectWallet } = useConnectWallet ();"
click at [287, 12] on div "Search..." at bounding box center [281, 13] width 23 height 10
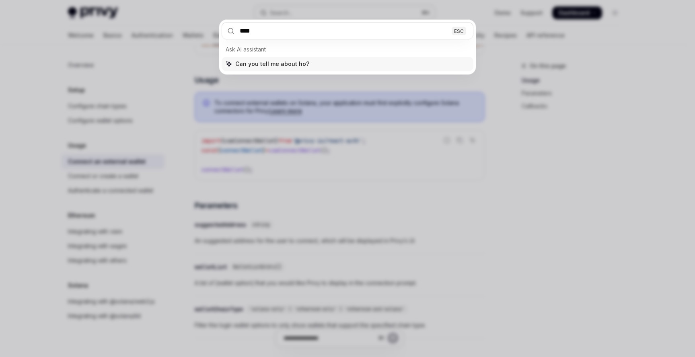
type input "*****"
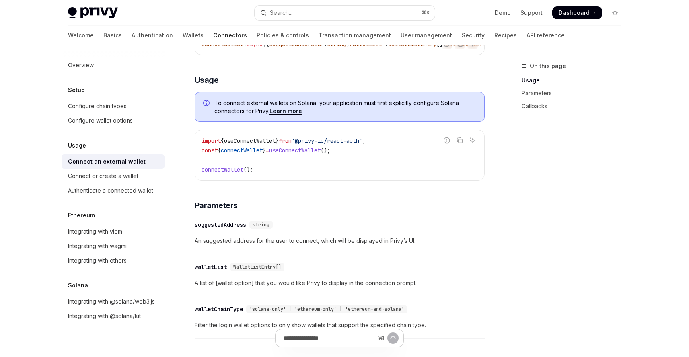
type textarea "*"
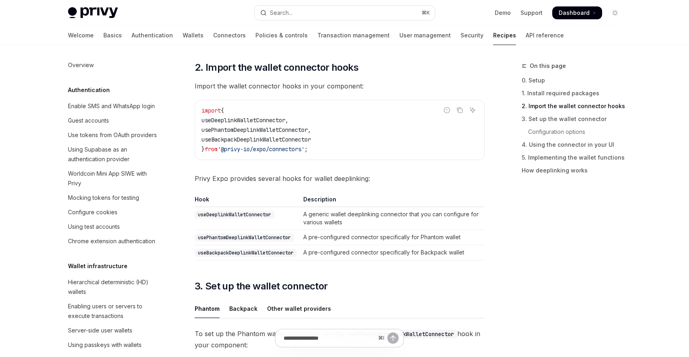
scroll to position [911, 0]
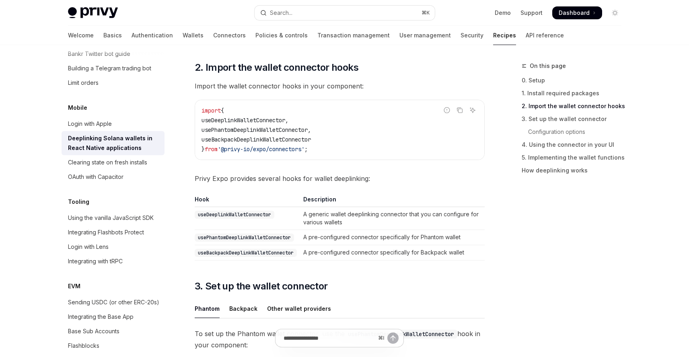
click at [284, 20] on div "Privy Docs home page Search... ⌘ K Demo Support Dashboard Dashboard Search..." at bounding box center [344, 13] width 553 height 26
click at [287, 16] on div "Search..." at bounding box center [281, 13] width 23 height 10
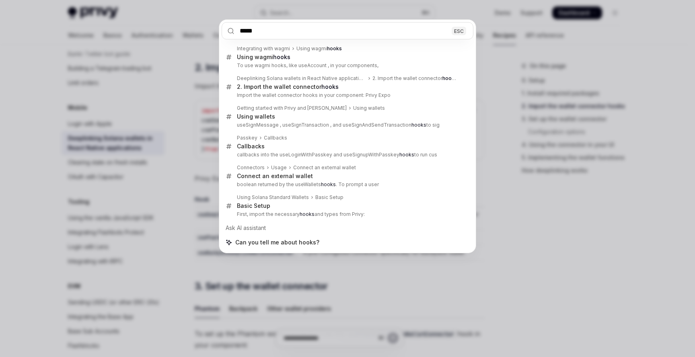
type input "*****"
click at [131, 193] on div "***** ESC Integrating with wagmi Using wagmi hooks Using wagmi hooks To use wag…" at bounding box center [347, 178] width 695 height 357
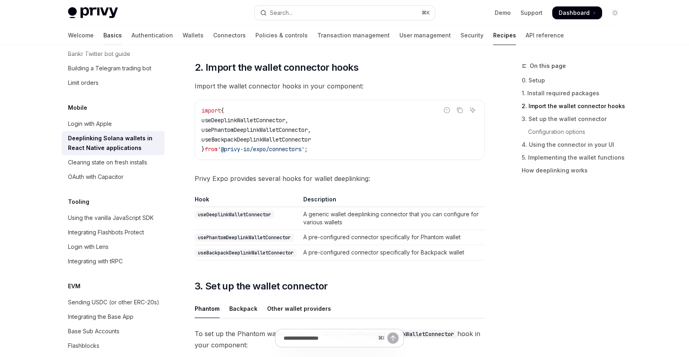
click at [103, 38] on link "Basics" at bounding box center [112, 35] width 18 height 19
type textarea "*"
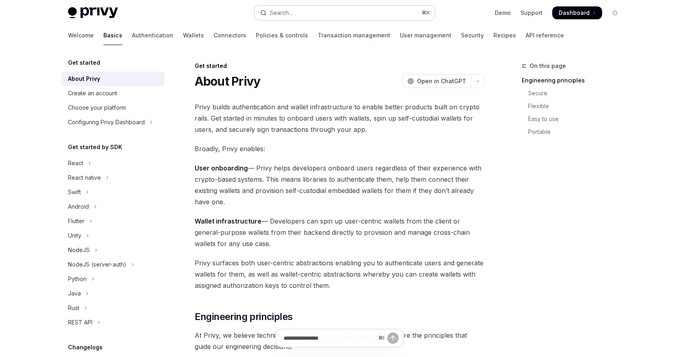
click at [294, 8] on button "Search... ⌘ K" at bounding box center [344, 13] width 180 height 14
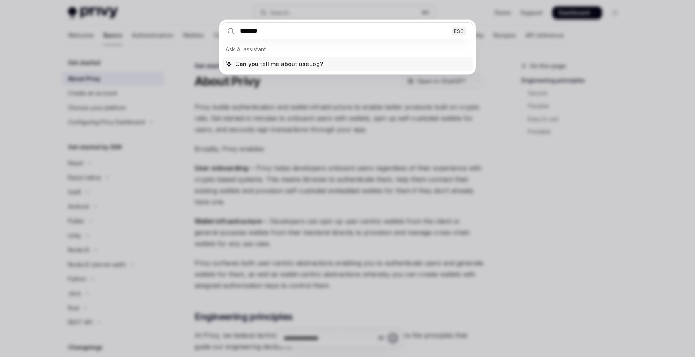
type input "********"
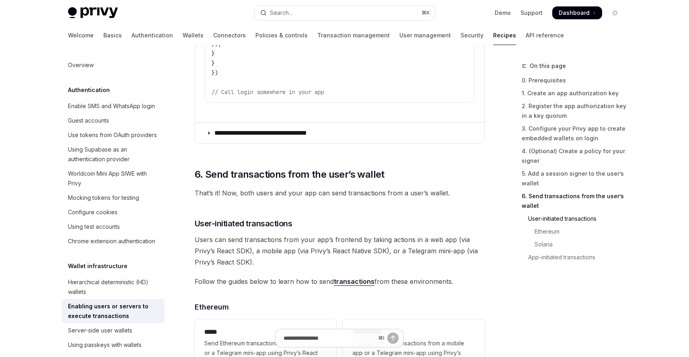
scroll to position [2069, 0]
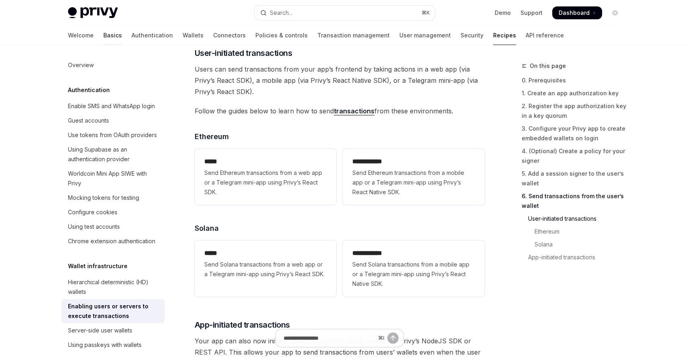
click at [103, 33] on link "Basics" at bounding box center [112, 35] width 18 height 19
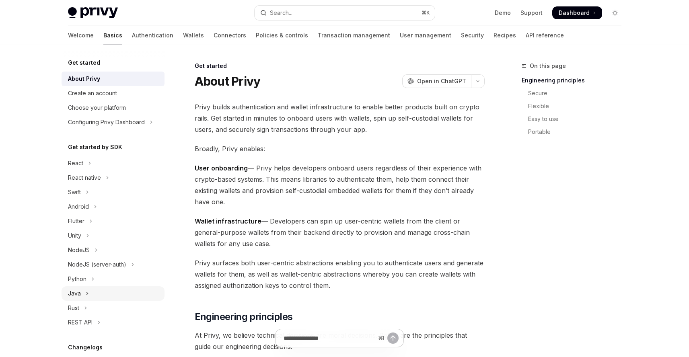
scroll to position [100, 0]
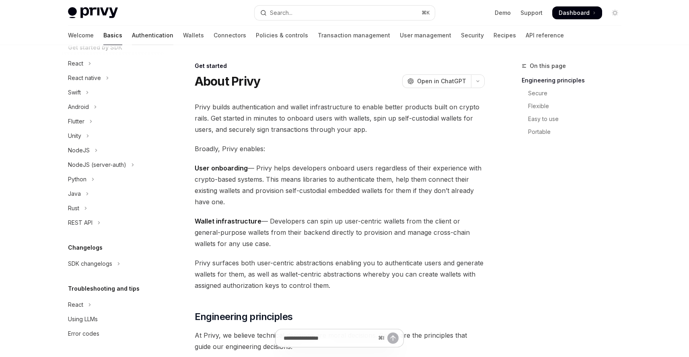
click at [132, 37] on link "Authentication" at bounding box center [152, 35] width 41 height 19
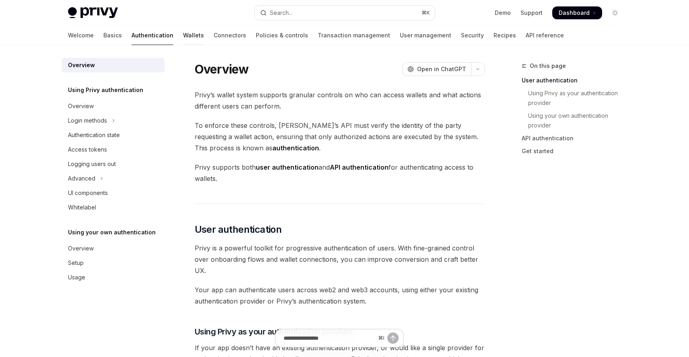
click at [183, 31] on link "Wallets" at bounding box center [193, 35] width 21 height 19
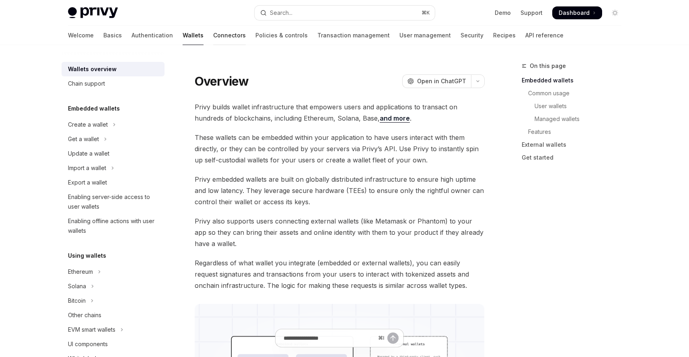
click at [213, 41] on link "Connectors" at bounding box center [229, 35] width 33 height 19
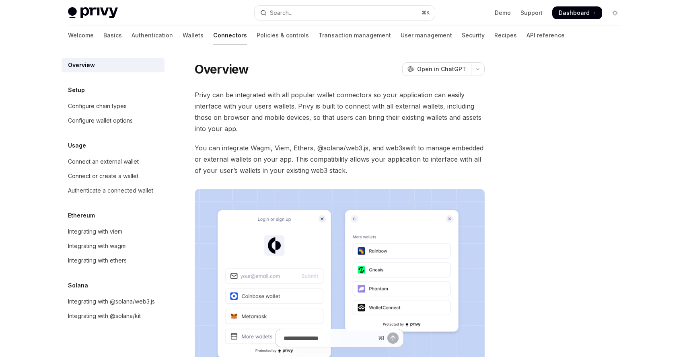
click at [239, 23] on div "Privy Docs home page Search... ⌘ K Demo Support Dashboard Dashboard Search..." at bounding box center [344, 13] width 553 height 26
click at [297, 16] on button "Search... ⌘ K" at bounding box center [344, 13] width 180 height 14
click at [400, 36] on link "User management" at bounding box center [425, 35] width 51 height 19
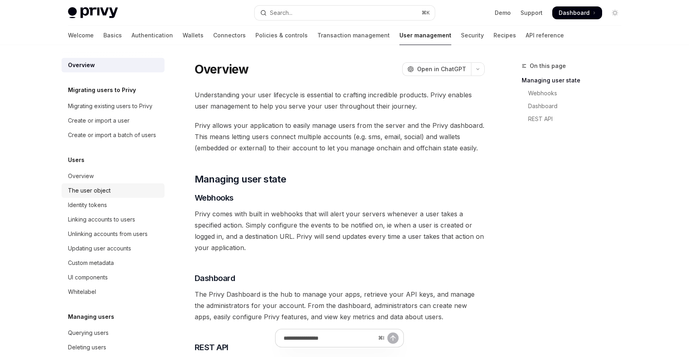
click at [135, 195] on div "The user object" at bounding box center [114, 191] width 92 height 10
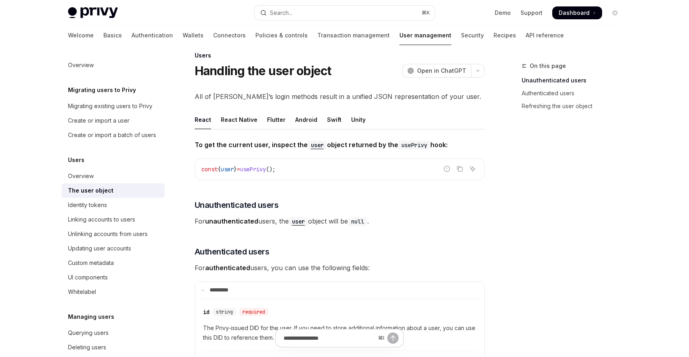
scroll to position [47, 0]
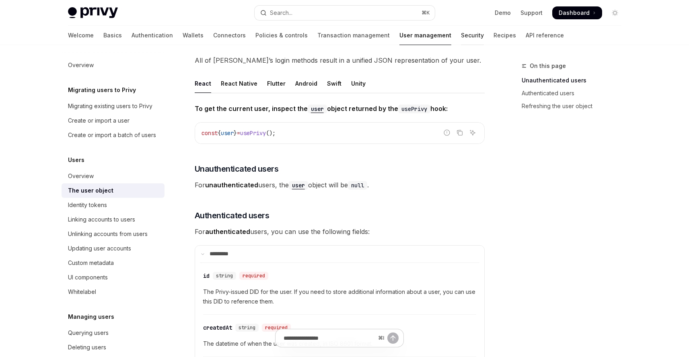
click at [461, 33] on link "Security" at bounding box center [472, 35] width 23 height 19
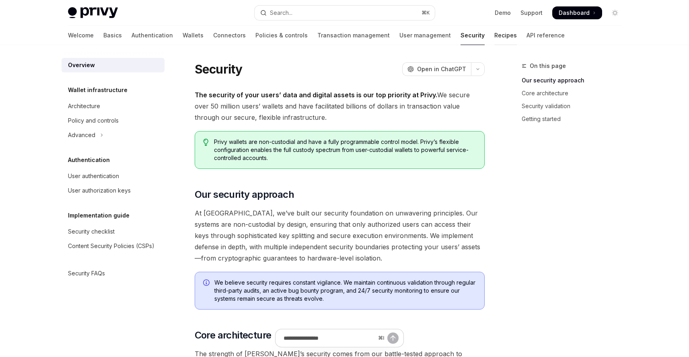
click at [494, 39] on link "Recipes" at bounding box center [505, 35] width 23 height 19
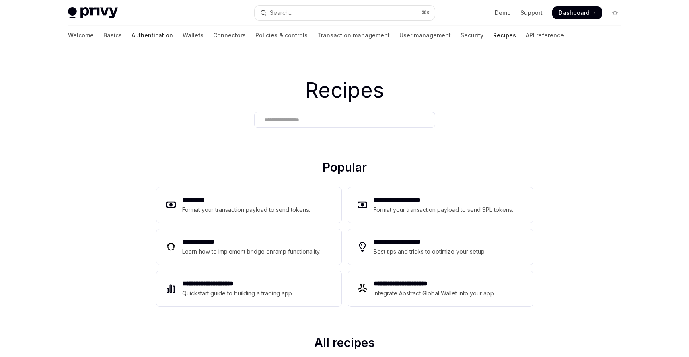
click at [131, 36] on link "Authentication" at bounding box center [151, 35] width 41 height 19
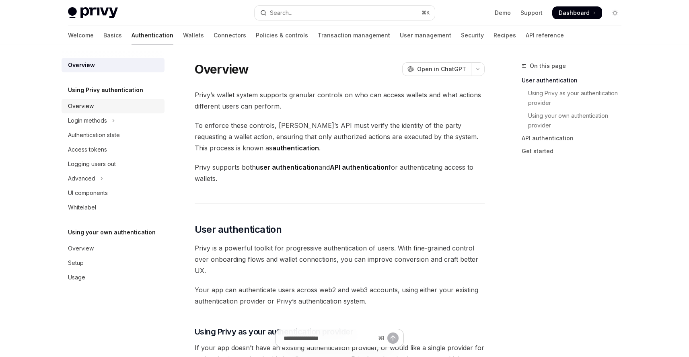
click at [129, 108] on div "Overview" at bounding box center [114, 106] width 92 height 10
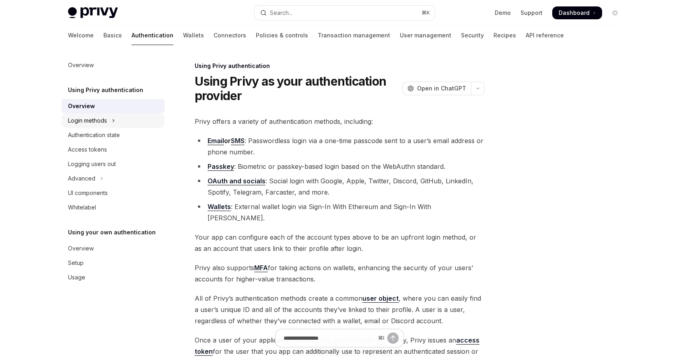
click at [123, 122] on button "Login methods" at bounding box center [113, 120] width 103 height 14
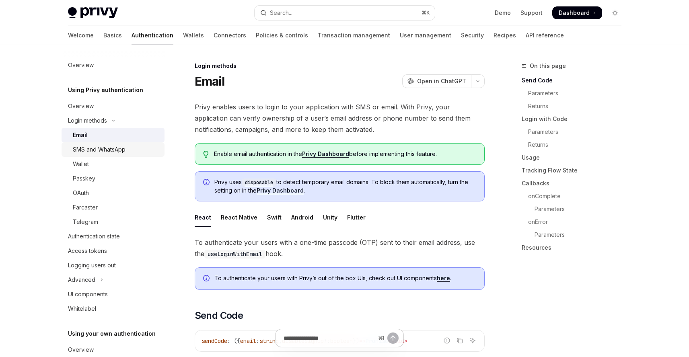
click at [138, 144] on link "SMS and WhatsApp" at bounding box center [113, 149] width 103 height 14
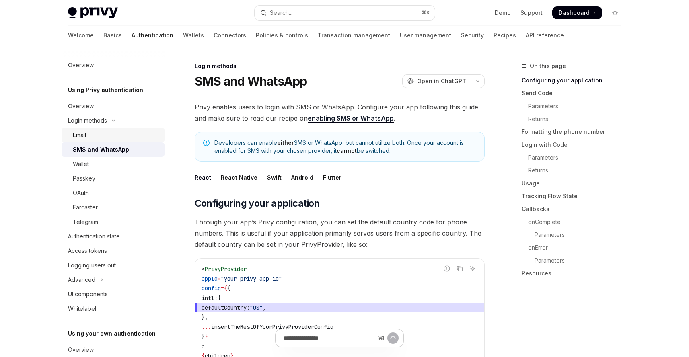
click at [142, 138] on div "Email" at bounding box center [116, 135] width 87 height 10
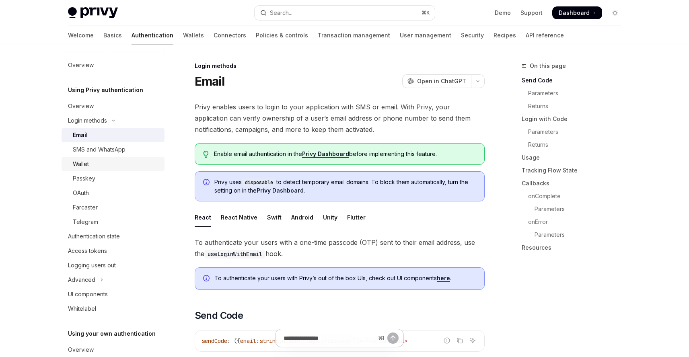
click at [135, 165] on div "Wallet" at bounding box center [116, 164] width 87 height 10
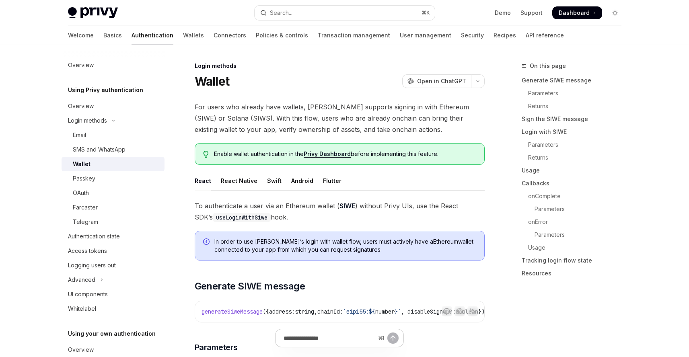
scroll to position [102, 0]
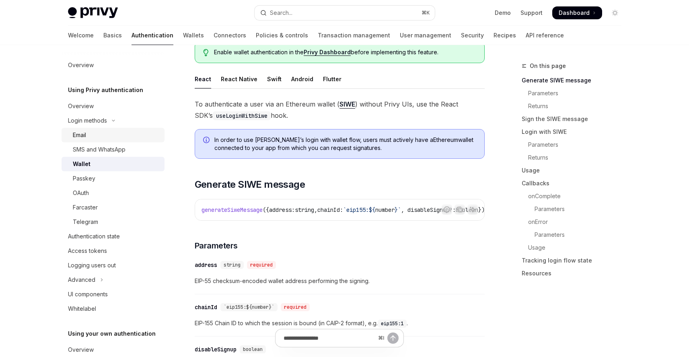
click at [133, 140] on link "Email" at bounding box center [113, 135] width 103 height 14
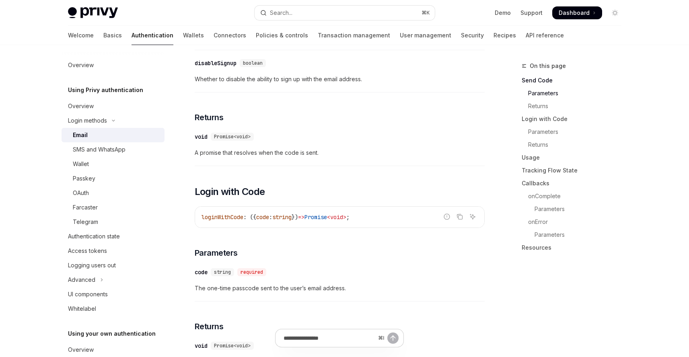
scroll to position [556, 0]
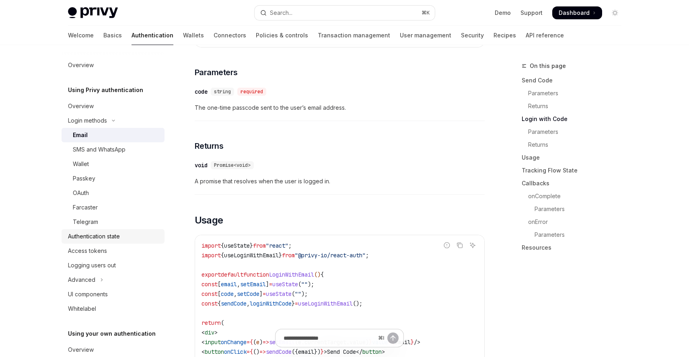
click at [133, 240] on div "Authentication state" at bounding box center [114, 237] width 92 height 10
type textarea "*"
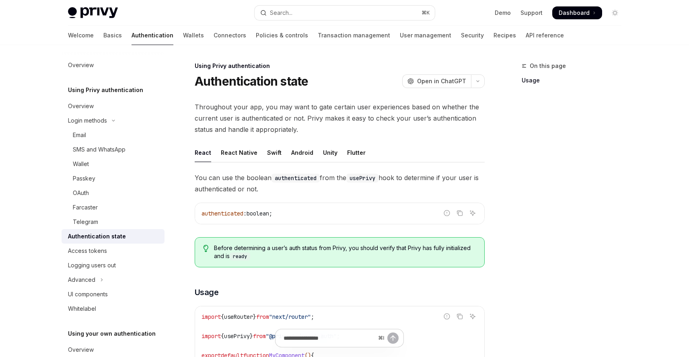
scroll to position [138, 0]
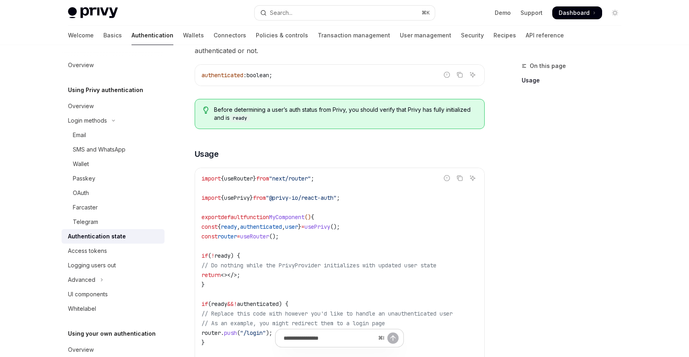
click at [330, 227] on span "usePrivy" at bounding box center [317, 226] width 26 height 7
copy code "const { ready , authenticated , user } = usePrivy ();"
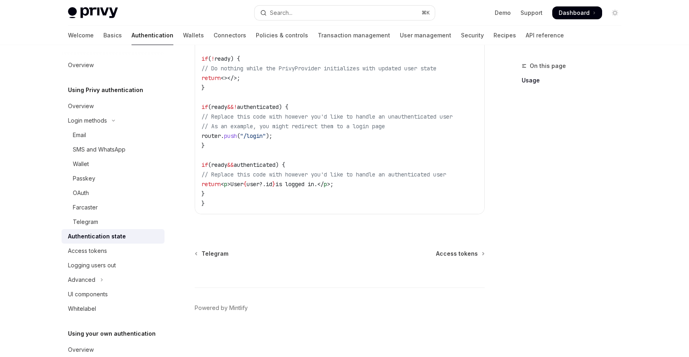
scroll to position [241, 0]
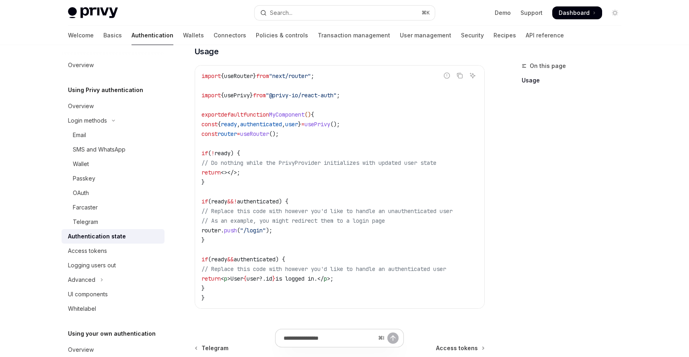
click at [331, 211] on span "// Replace this code with however you'd like to handle an unauthenticated user" at bounding box center [326, 210] width 251 height 7
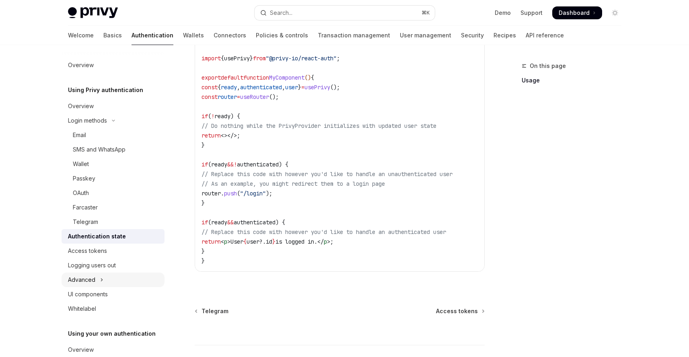
click at [88, 282] on div "Advanced" at bounding box center [81, 280] width 27 height 10
click at [93, 279] on div "Advanced" at bounding box center [81, 280] width 27 height 10
click at [400, 32] on link "User management" at bounding box center [425, 35] width 51 height 19
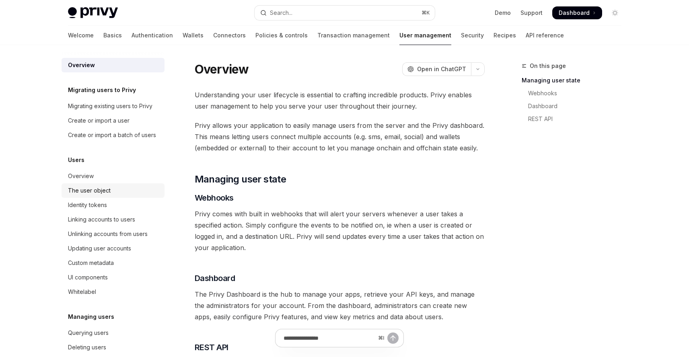
click at [140, 195] on div "The user object" at bounding box center [114, 191] width 92 height 10
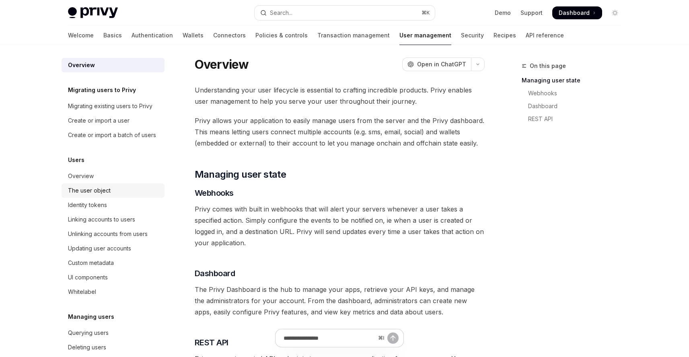
click at [104, 195] on div "The user object" at bounding box center [89, 191] width 43 height 10
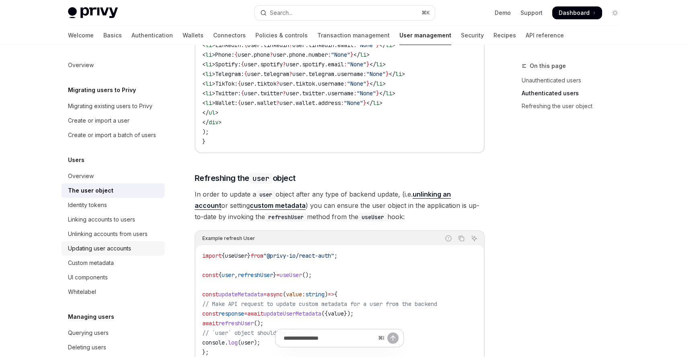
scroll to position [23, 0]
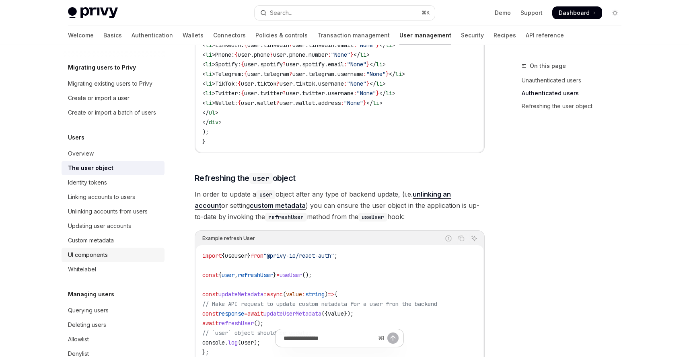
click at [144, 260] on div "UI components" at bounding box center [114, 255] width 92 height 10
type textarea "*"
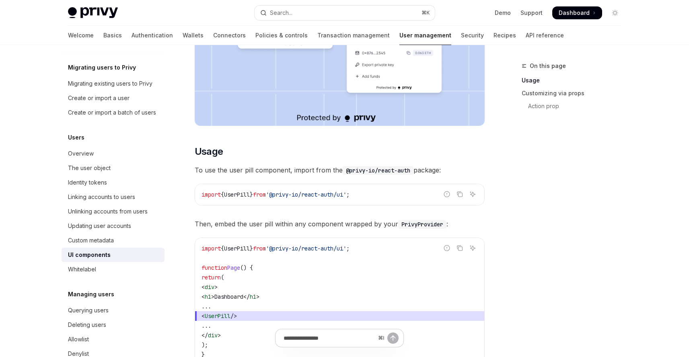
scroll to position [263, 0]
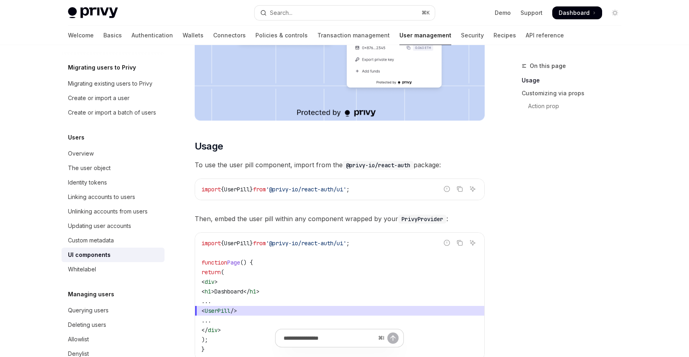
click at [245, 187] on span "UserPill" at bounding box center [237, 189] width 26 height 7
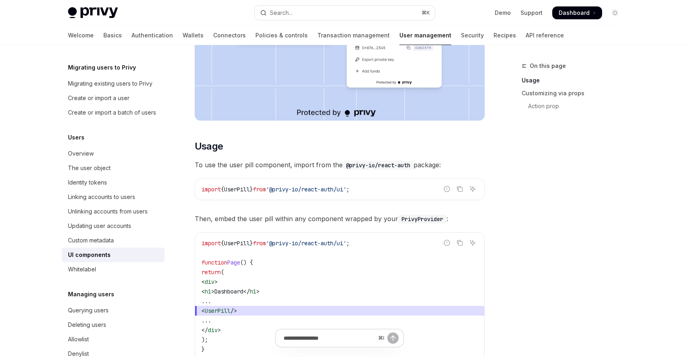
click at [287, 186] on span "'@privy-io/react-auth/ui'" at bounding box center [306, 189] width 80 height 7
copy code "import { UserPill } from '@privy-io/react-auth/ui' ;"
click at [562, 190] on div "On this page Usage Customizing via props Action prop" at bounding box center [566, 209] width 122 height 296
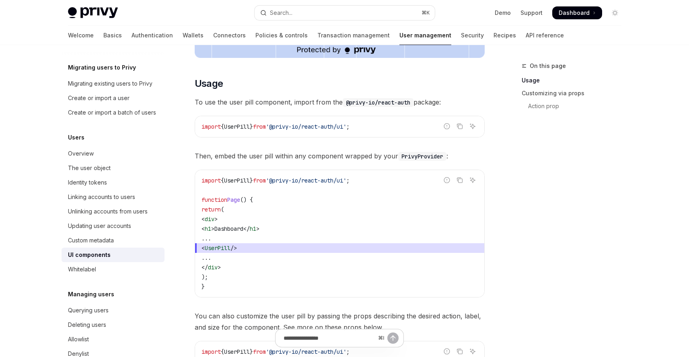
scroll to position [466, 0]
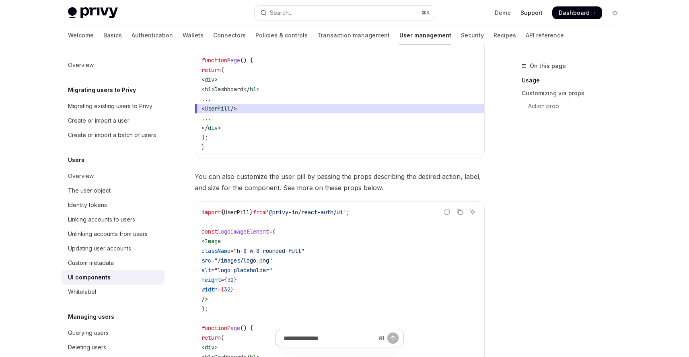
click at [539, 13] on link "Support" at bounding box center [531, 13] width 22 height 8
click at [591, 14] on span at bounding box center [577, 12] width 50 height 13
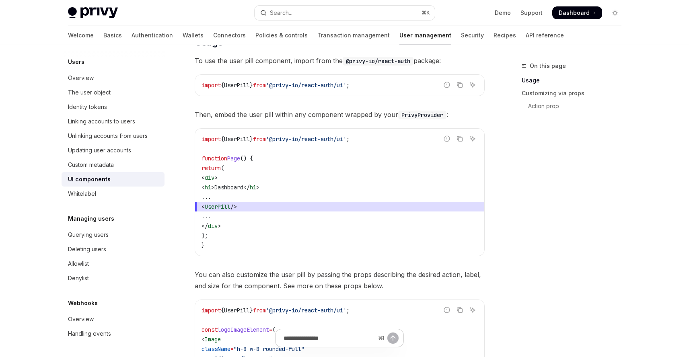
scroll to position [285, 0]
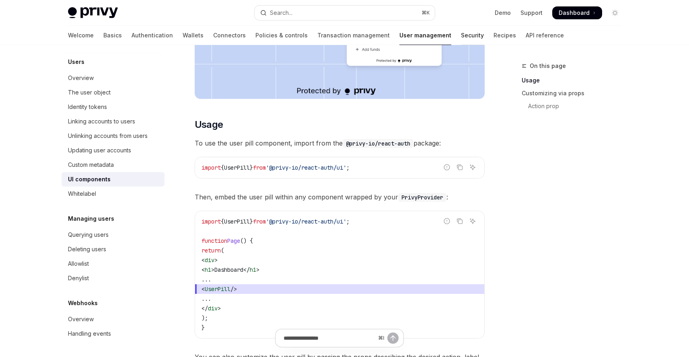
click at [461, 35] on link "Security" at bounding box center [472, 35] width 23 height 19
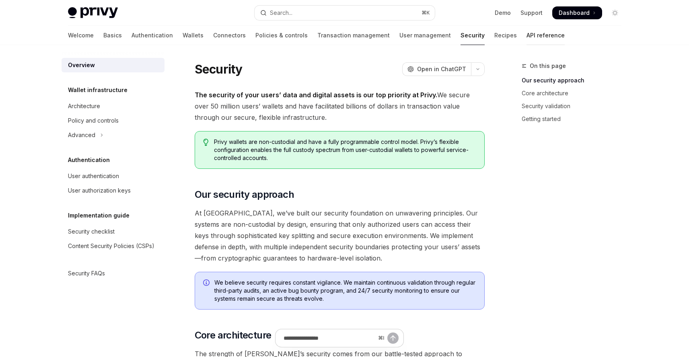
click at [526, 37] on link "API reference" at bounding box center [545, 35] width 38 height 19
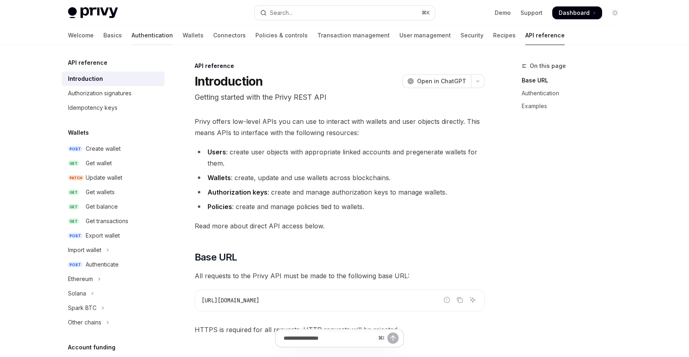
click at [131, 26] on link "Authentication" at bounding box center [151, 35] width 41 height 19
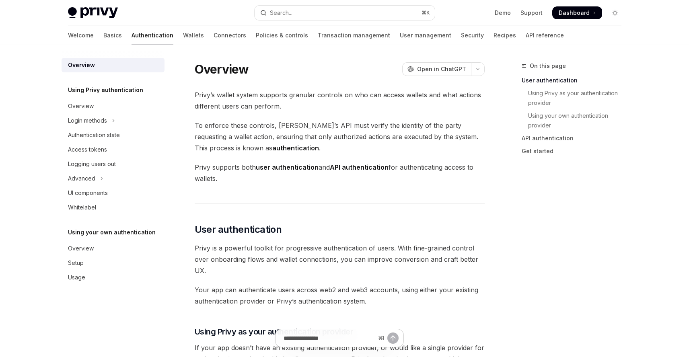
click at [59, 36] on div "Welcome Basics Authentication Wallets Connectors Policies & controls Transactio…" at bounding box center [345, 35] width 592 height 19
click at [67, 32] on div "Welcome Basics Authentication Wallets Connectors Policies & controls Transactio…" at bounding box center [345, 35] width 592 height 19
click at [103, 35] on link "Basics" at bounding box center [112, 35] width 18 height 19
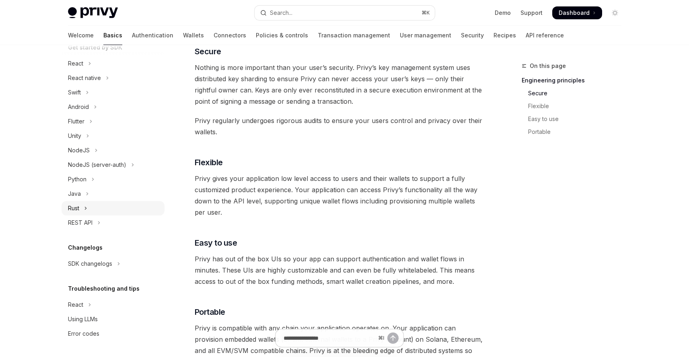
scroll to position [705, 0]
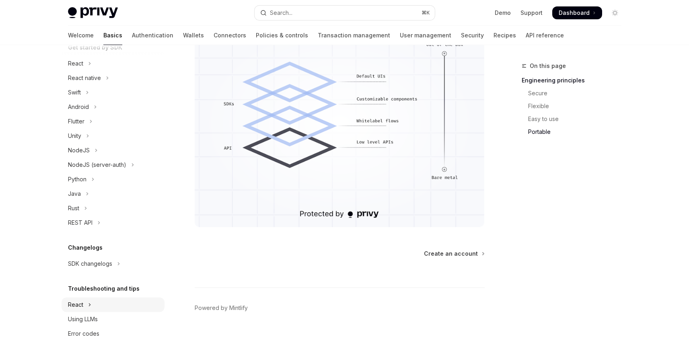
click at [106, 304] on button "React" at bounding box center [113, 304] width 103 height 14
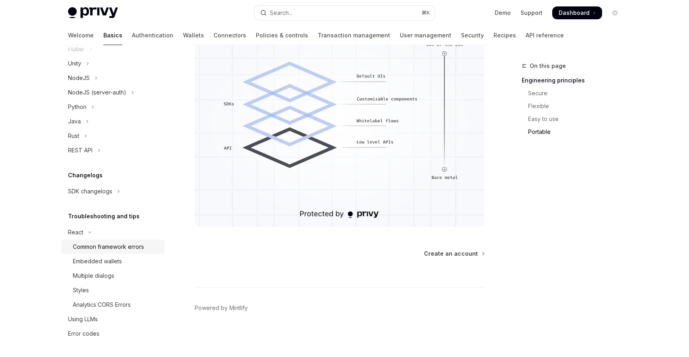
click at [143, 242] on div "Common framework errors" at bounding box center [108, 247] width 71 height 10
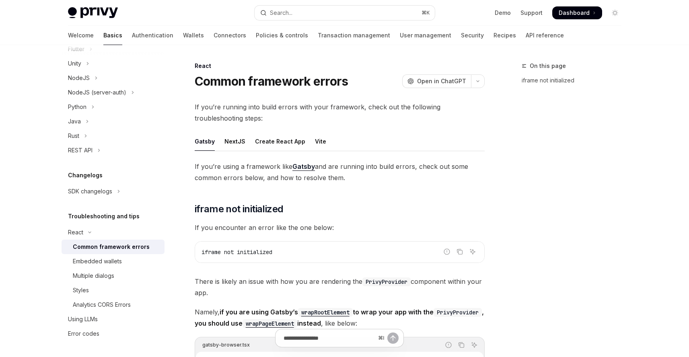
click at [113, 244] on div "Common framework errors" at bounding box center [111, 247] width 77 height 10
click at [233, 146] on div "NextJS" at bounding box center [234, 141] width 21 height 19
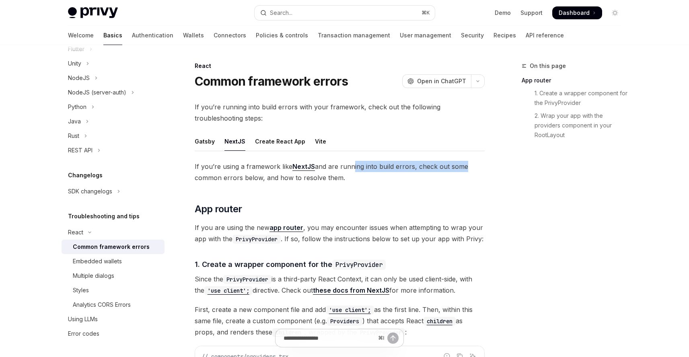
drag, startPoint x: 366, startPoint y: 168, endPoint x: 460, endPoint y: 168, distance: 93.7
click at [460, 168] on span "If you’re using a framework like NextJS and are running into build errors, chec…" at bounding box center [340, 172] width 290 height 23
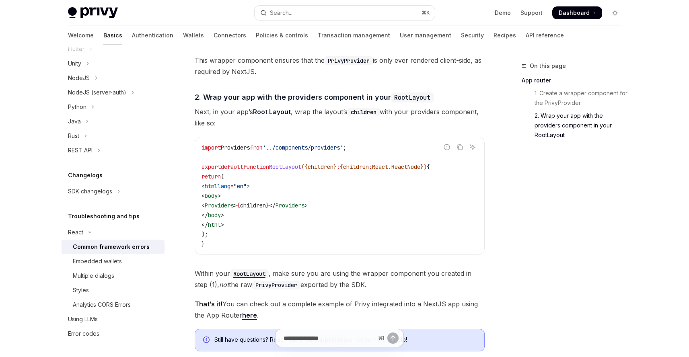
scroll to position [527, 0]
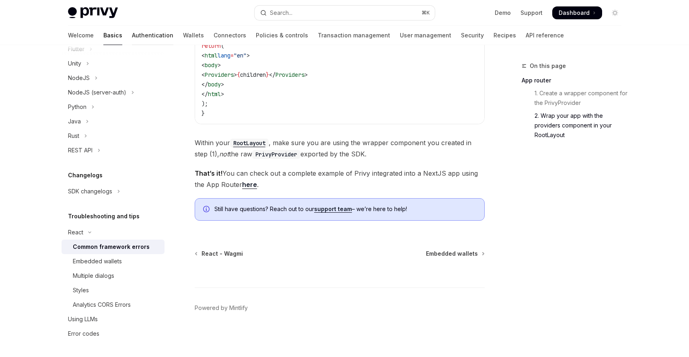
click at [132, 35] on link "Authentication" at bounding box center [152, 35] width 41 height 19
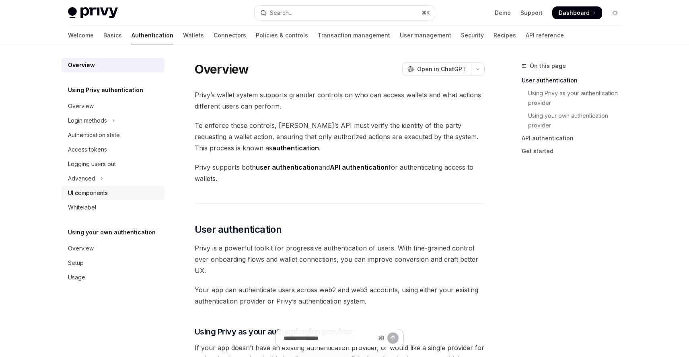
click at [105, 193] on div "UI components" at bounding box center [88, 193] width 40 height 10
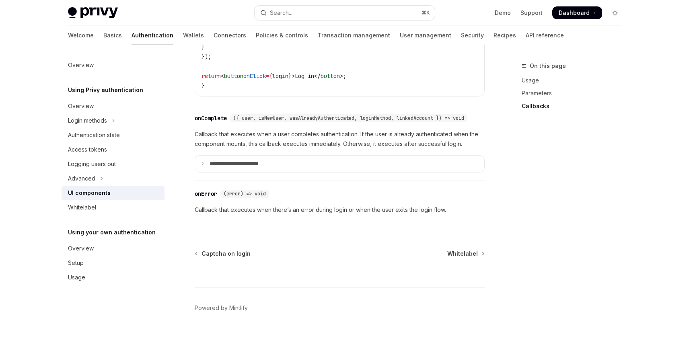
scroll to position [1187, 0]
click at [135, 174] on button "Advanced" at bounding box center [113, 178] width 103 height 14
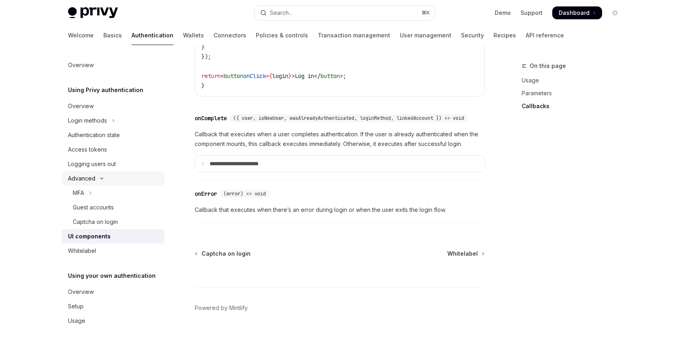
click at [135, 174] on button "Advanced" at bounding box center [113, 178] width 103 height 14
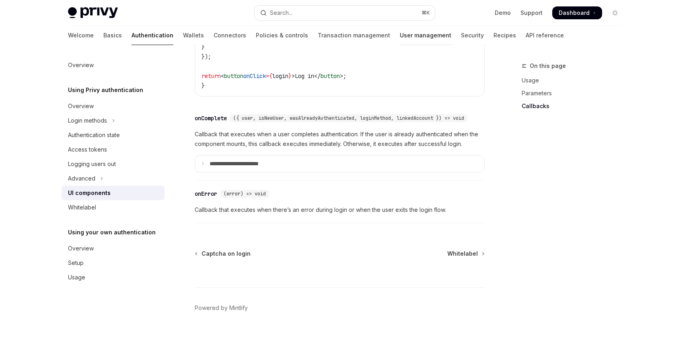
click at [400, 41] on link "User management" at bounding box center [425, 35] width 51 height 19
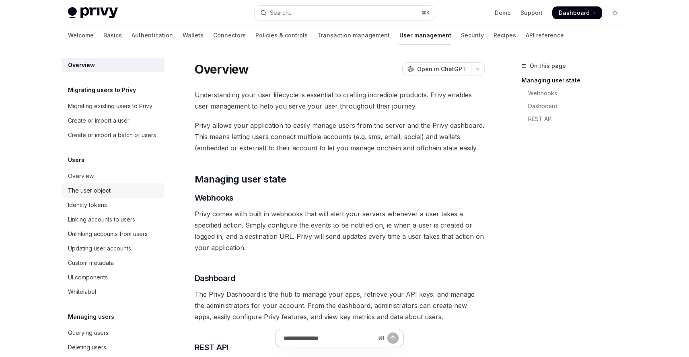
click at [128, 195] on link "The user object" at bounding box center [113, 190] width 103 height 14
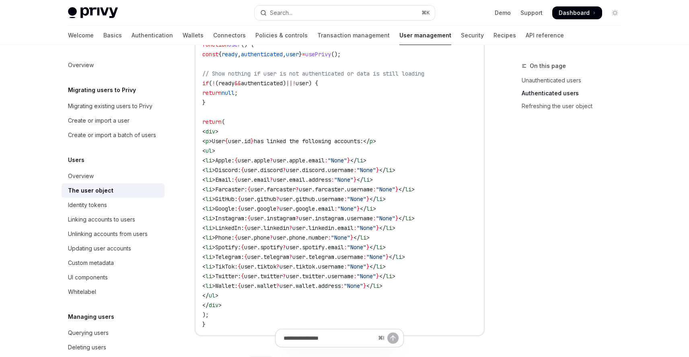
scroll to position [978, 0]
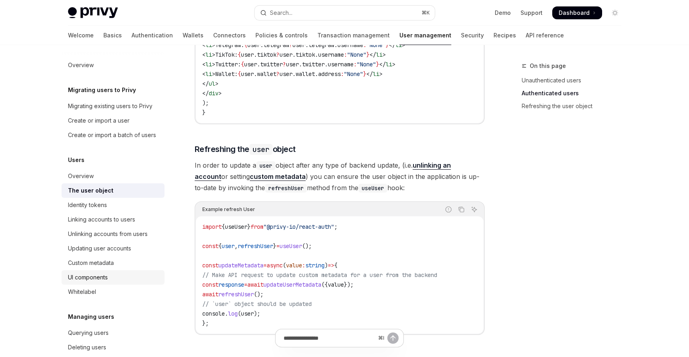
click at [108, 282] on div "UI components" at bounding box center [88, 278] width 40 height 10
type textarea "*"
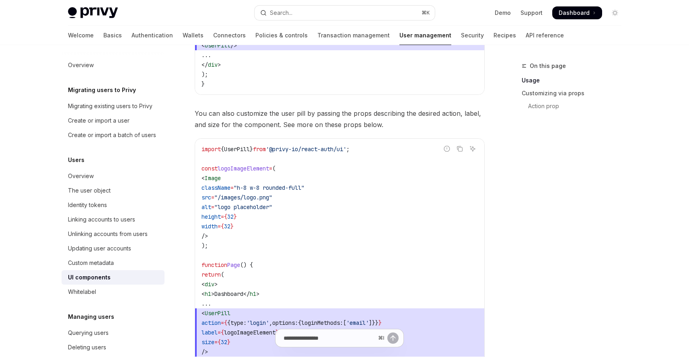
scroll to position [570, 0]
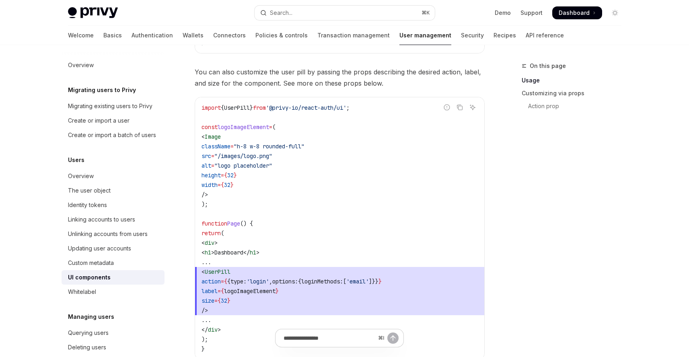
click at [583, 148] on div "On this page Usage Customizing via props Action prop" at bounding box center [566, 209] width 122 height 296
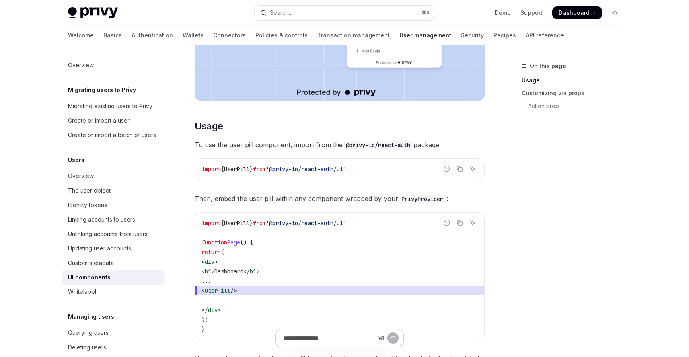
scroll to position [0, 0]
